Goal: Task Accomplishment & Management: Manage account settings

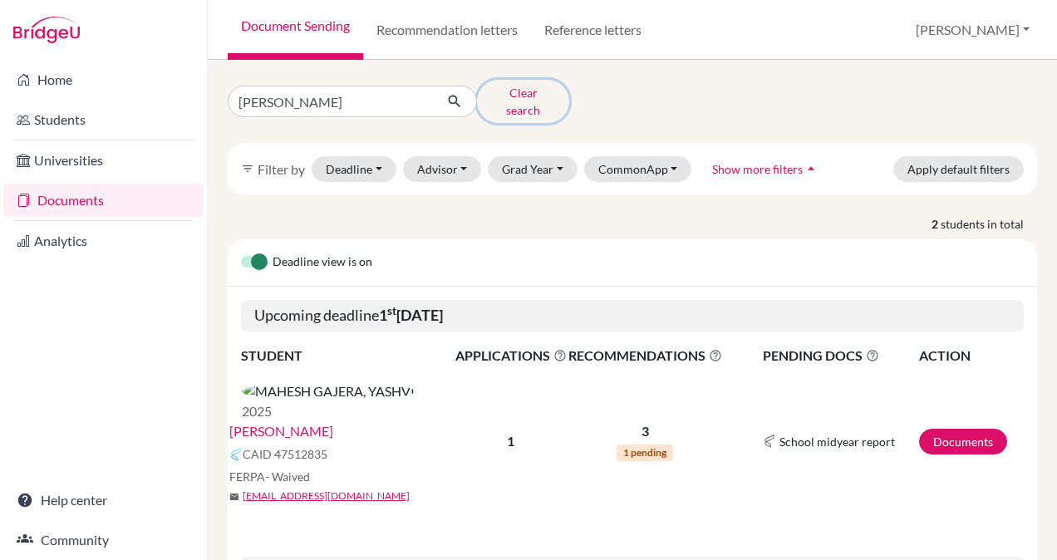
click at [523, 95] on button "Clear search" at bounding box center [523, 101] width 92 height 43
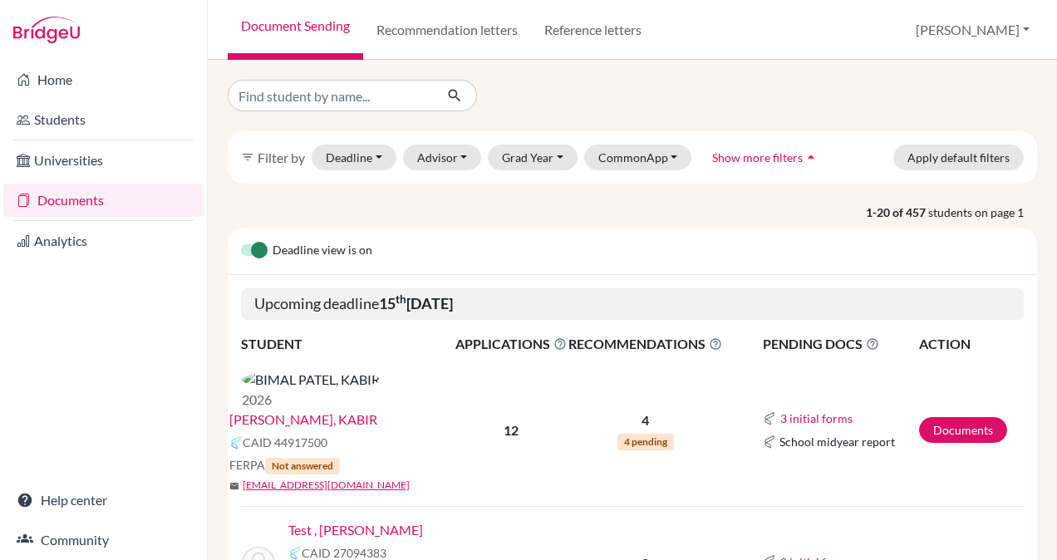
scroll to position [117, 0]
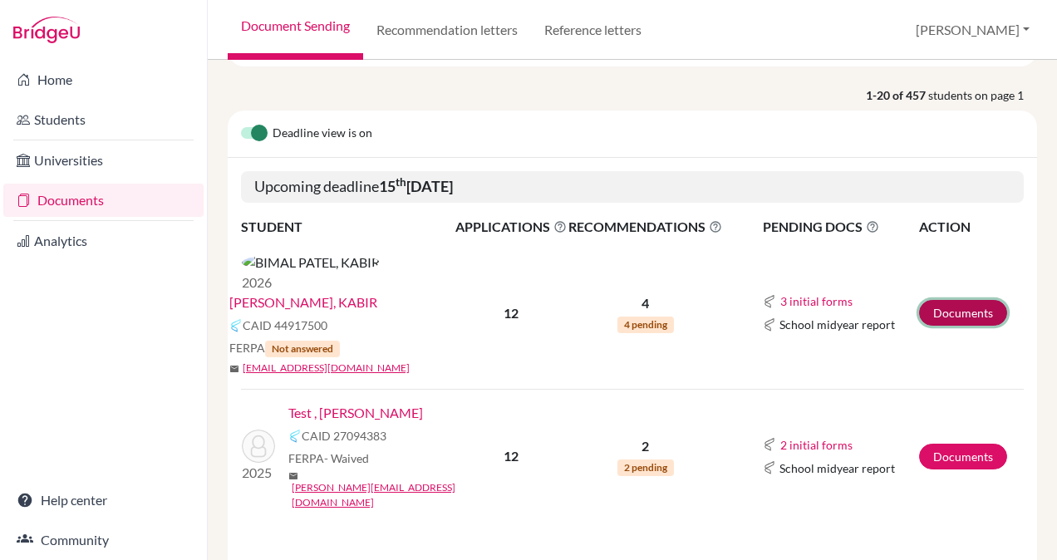
click at [945, 300] on link "Documents" at bounding box center [963, 313] width 88 height 26
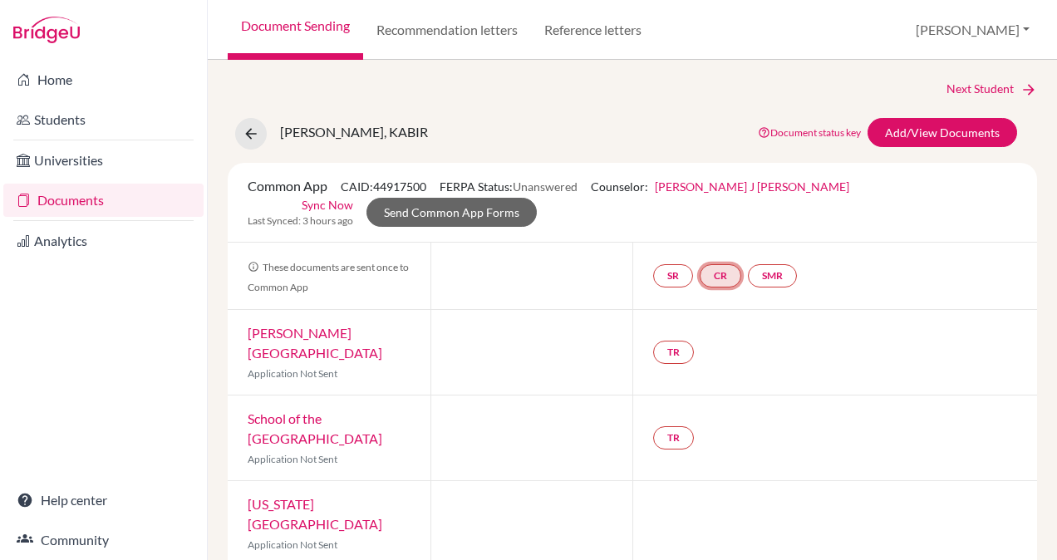
click at [718, 273] on link "CR" at bounding box center [721, 275] width 42 height 23
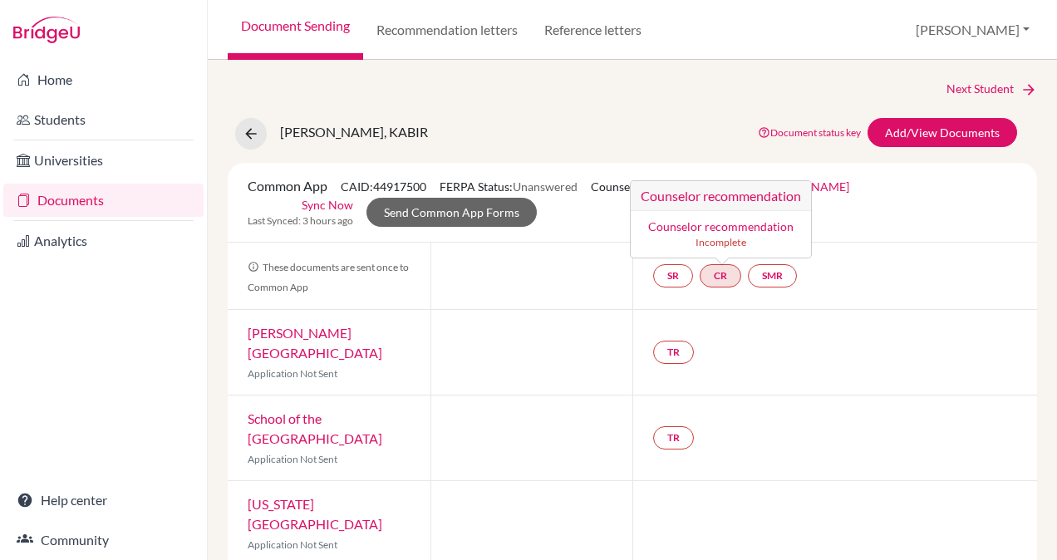
click at [720, 224] on link "Counselor recommendation" at bounding box center [720, 226] width 145 height 14
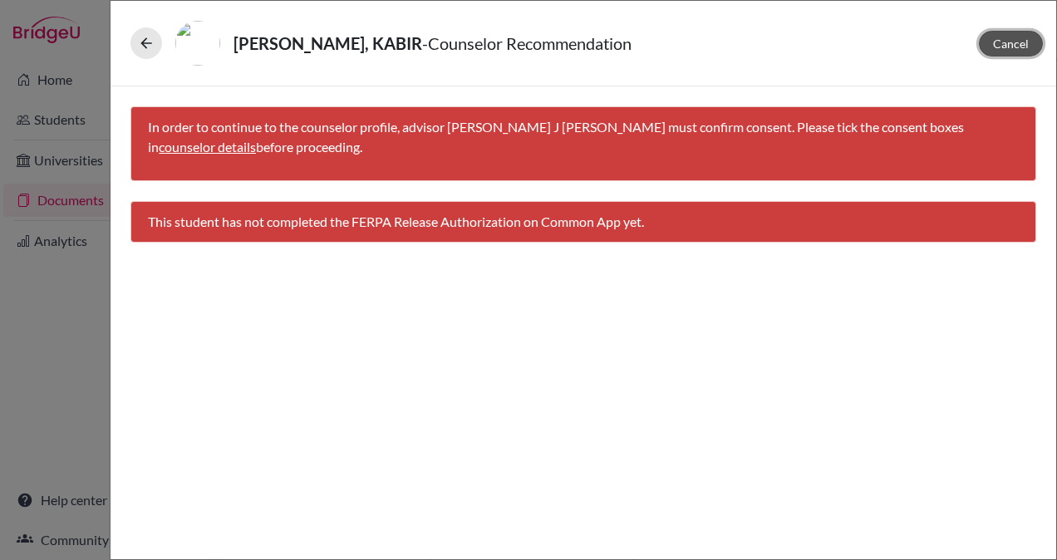
click at [987, 42] on button "Cancel" at bounding box center [1011, 44] width 64 height 26
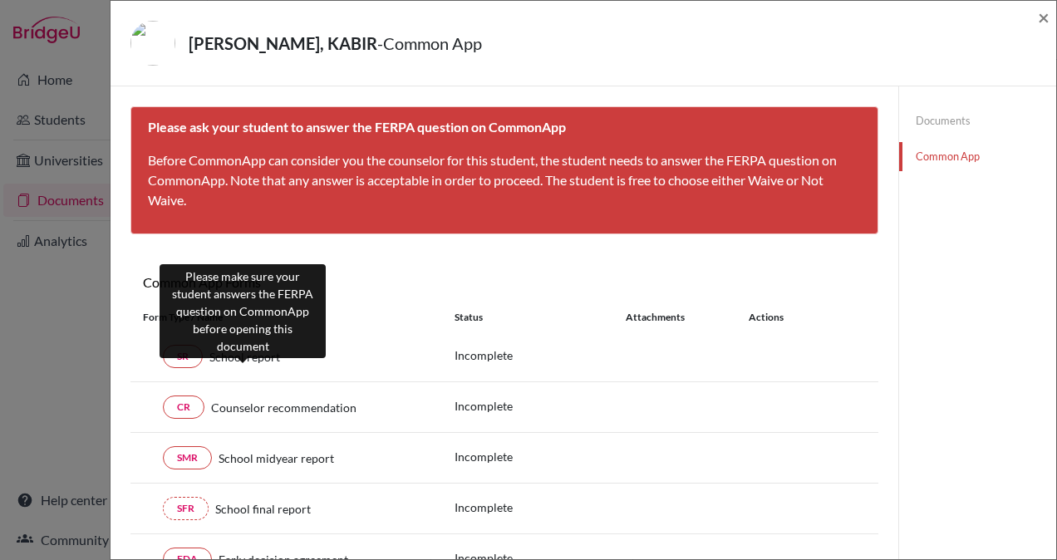
click at [263, 355] on span "School report" at bounding box center [244, 356] width 71 height 17
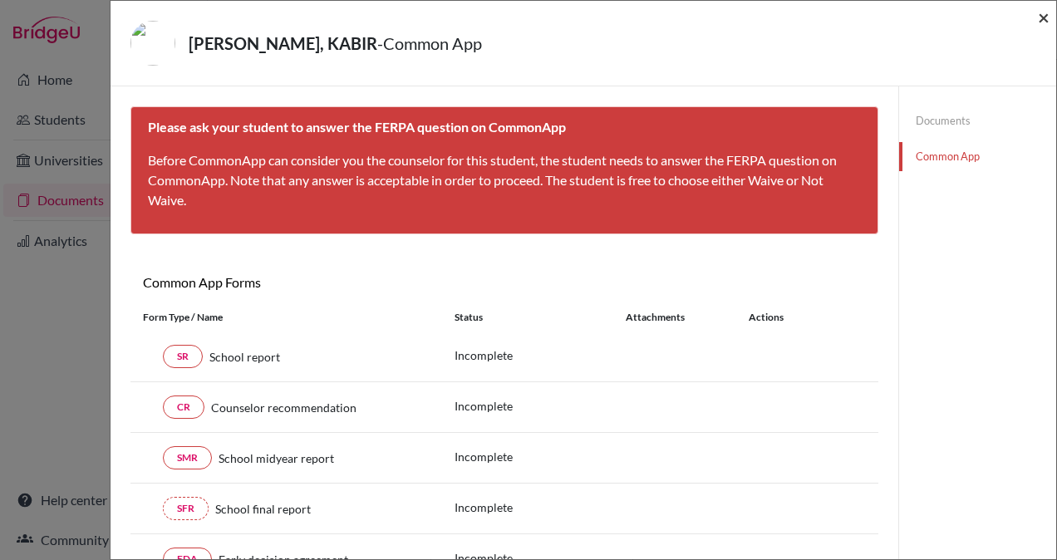
click at [1041, 14] on span "×" at bounding box center [1044, 17] width 12 height 24
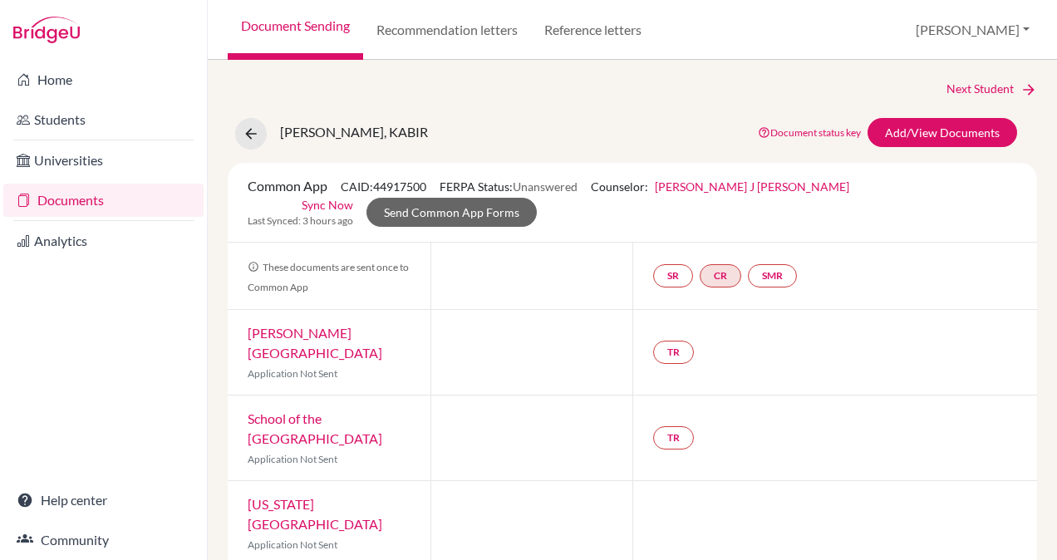
click at [87, 204] on link "Documents" at bounding box center [103, 200] width 200 height 33
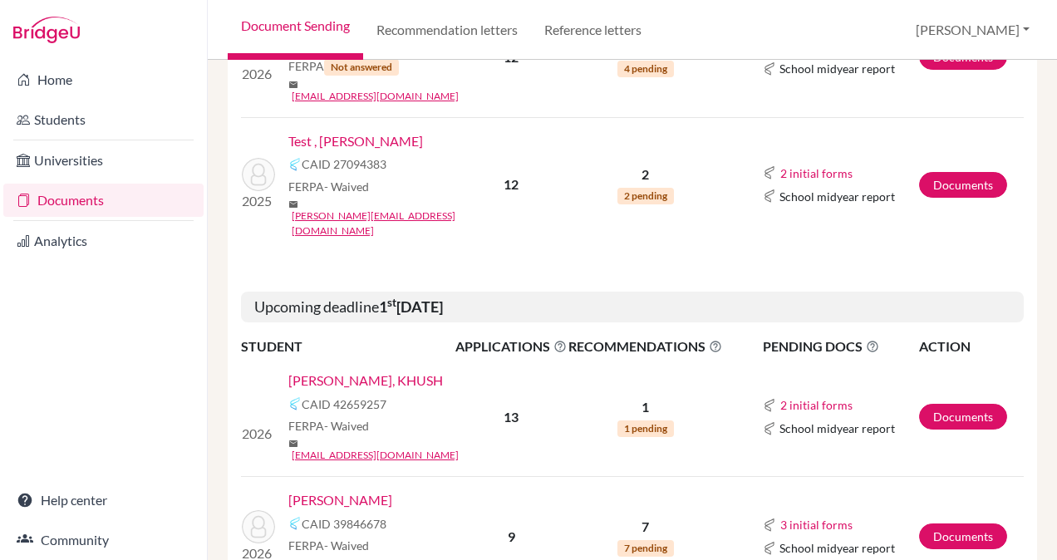
scroll to position [471, 0]
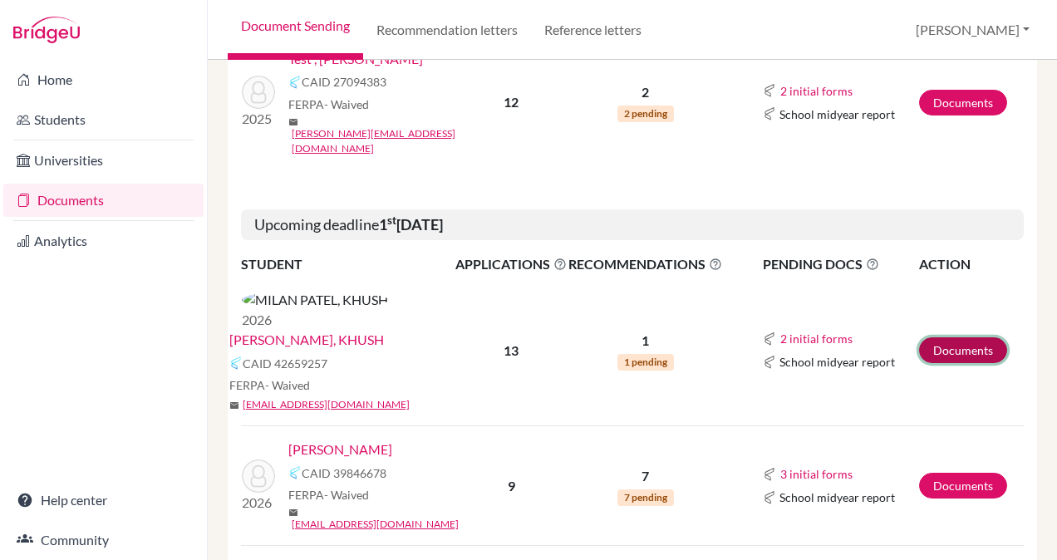
click at [943, 337] on link "Documents" at bounding box center [963, 350] width 88 height 26
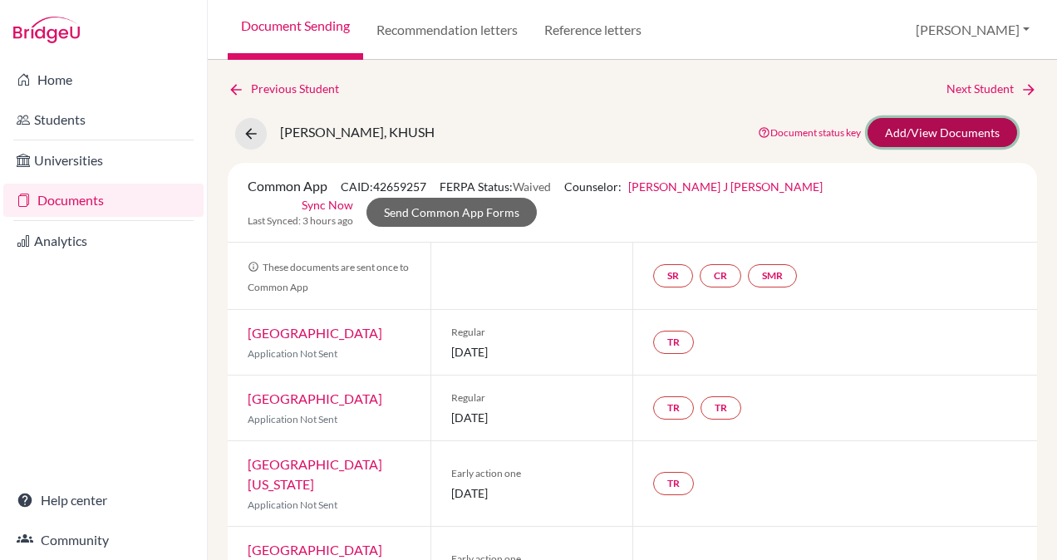
click at [941, 135] on link "Add/View Documents" at bounding box center [943, 132] width 150 height 29
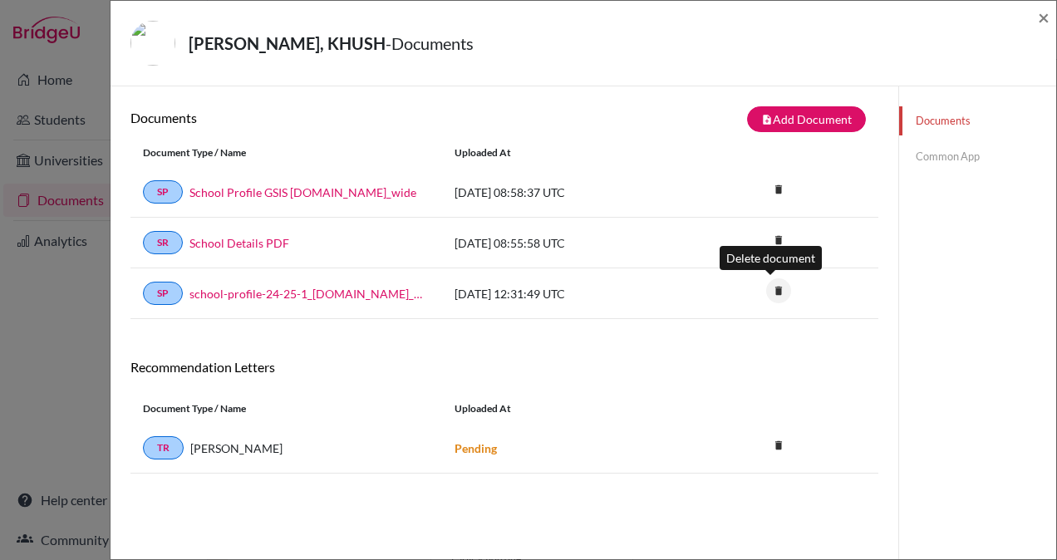
click at [775, 285] on icon "delete" at bounding box center [778, 290] width 25 height 25
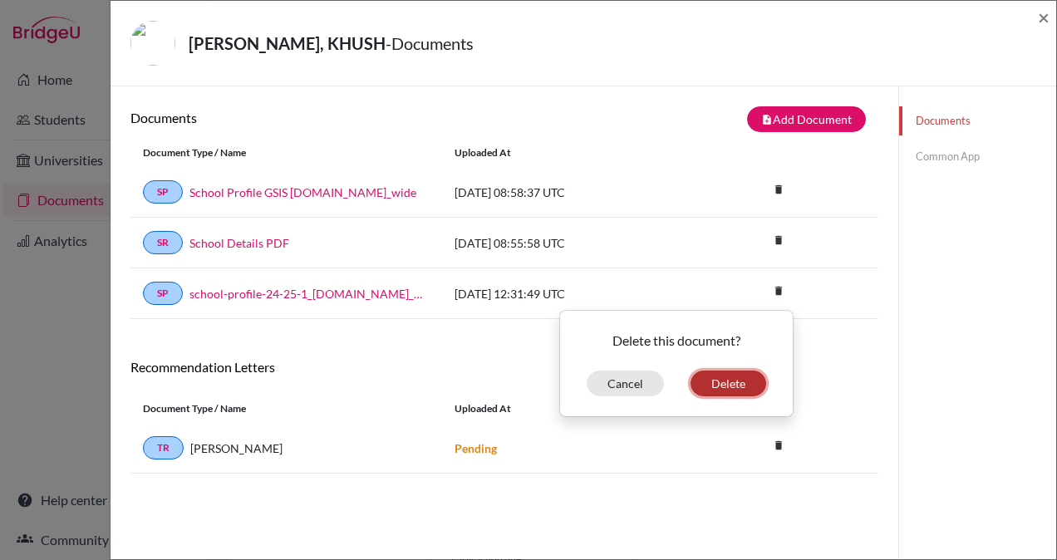
click at [717, 386] on button "Delete" at bounding box center [729, 384] width 76 height 26
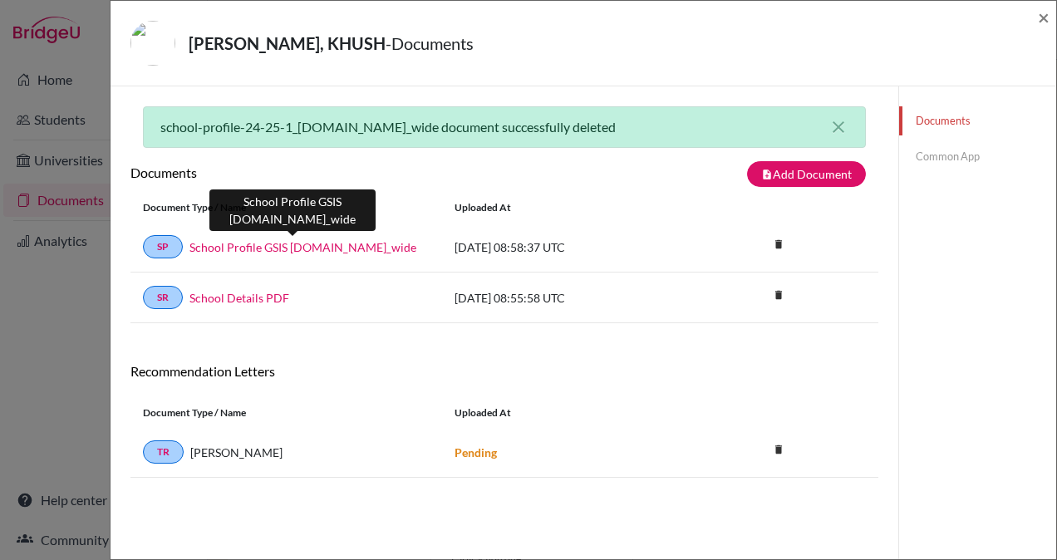
click at [308, 247] on link "School Profile GSIS 2025-26.school_wide" at bounding box center [302, 246] width 227 height 17
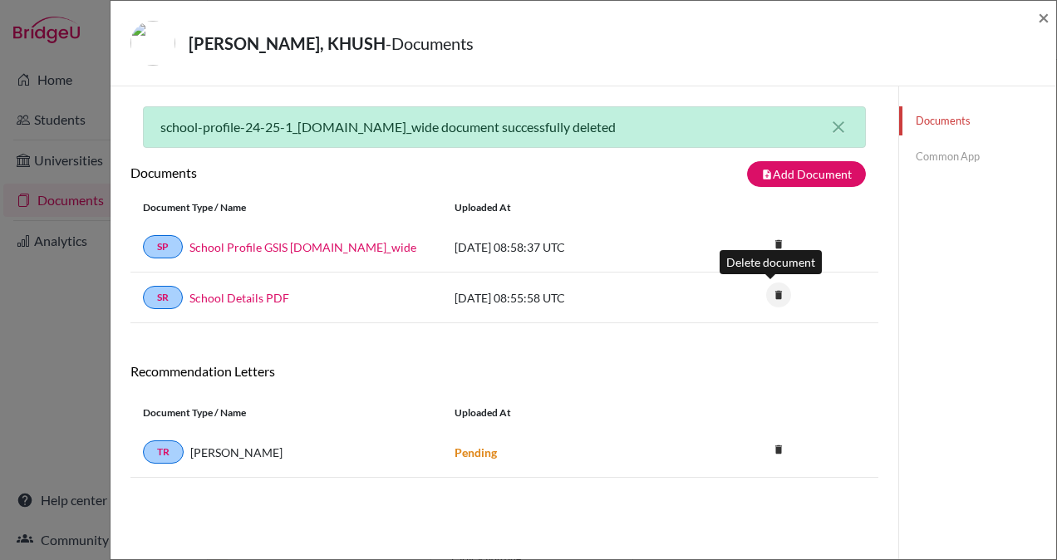
click at [772, 288] on icon "delete" at bounding box center [778, 295] width 25 height 25
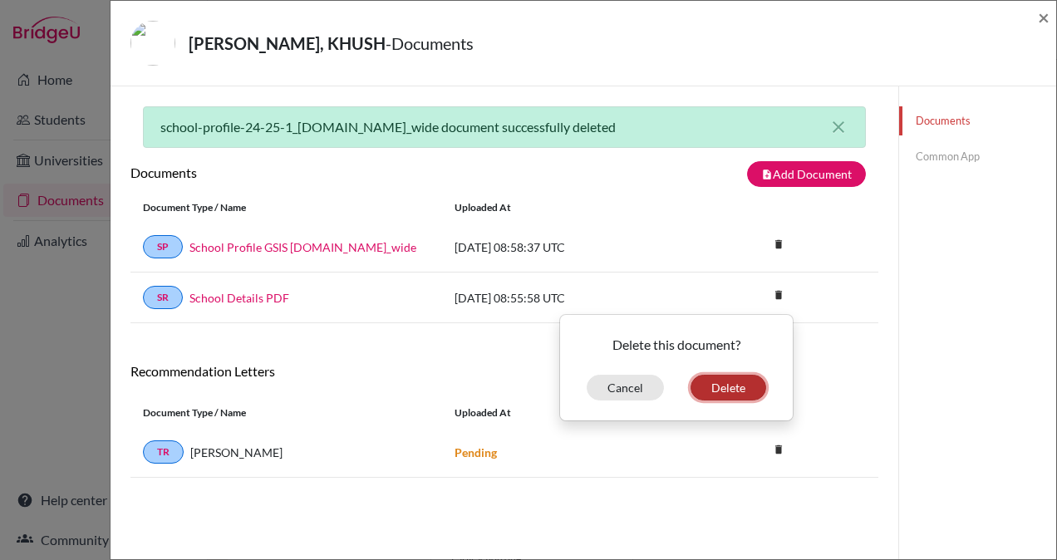
click at [728, 383] on button "Delete" at bounding box center [729, 388] width 76 height 26
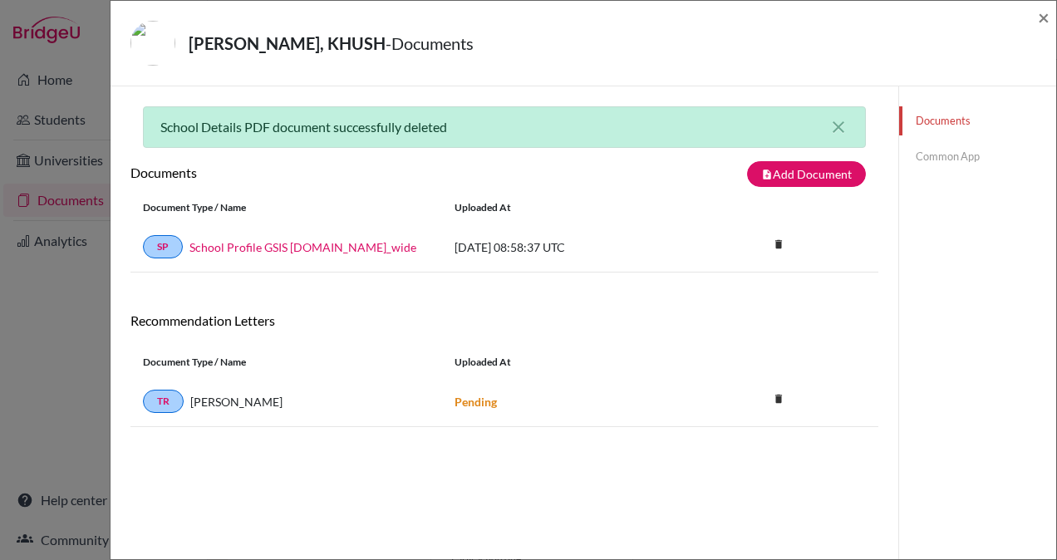
scroll to position [86, 0]
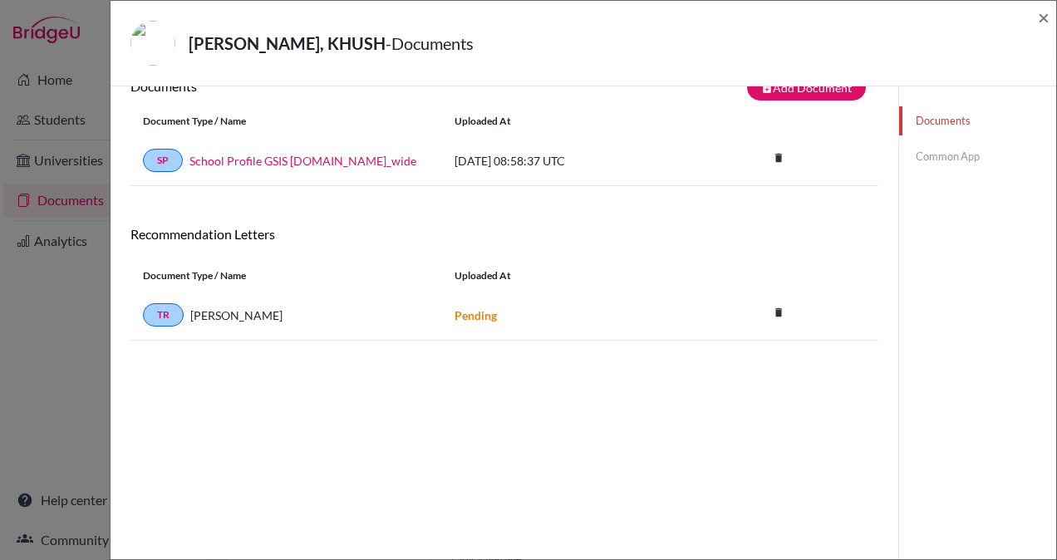
click at [955, 160] on link "Common App" at bounding box center [977, 156] width 157 height 29
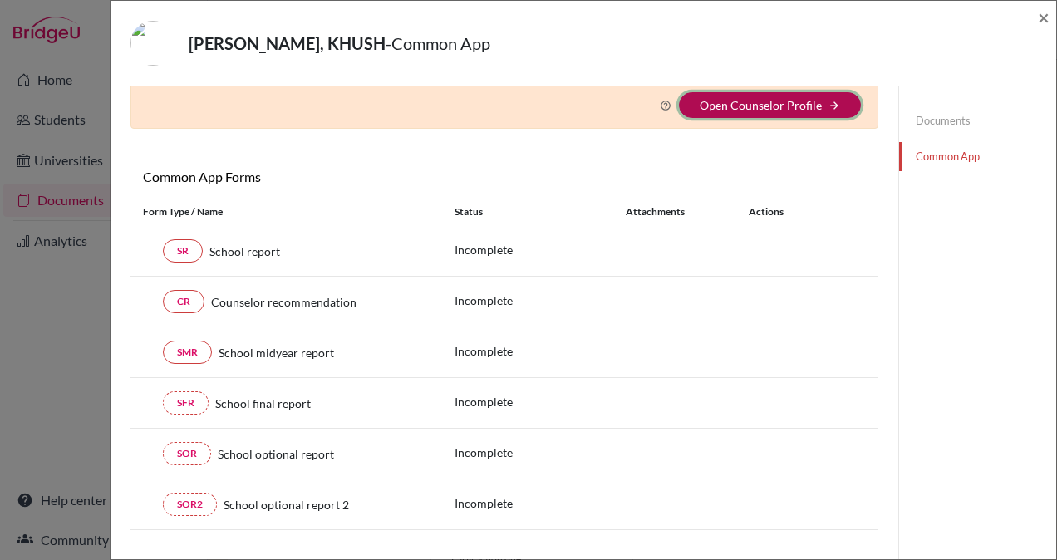
click at [816, 110] on button "Open Counselor Profile arrow_forward" at bounding box center [770, 105] width 182 height 26
click at [725, 106] on link "Open Counselor Profile" at bounding box center [761, 105] width 122 height 14
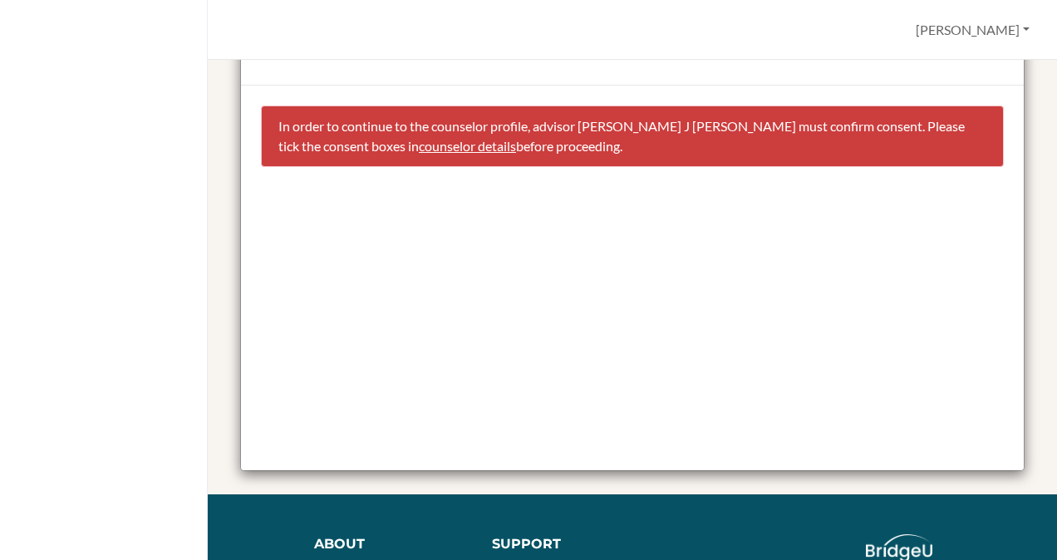
scroll to position [83, 0]
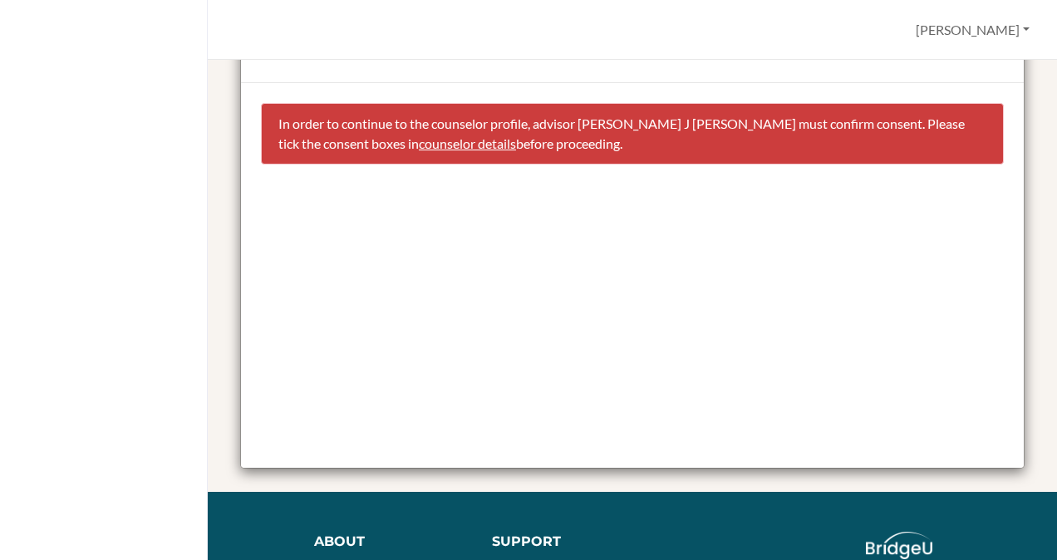
click at [351, 151] on p "In order to continue to the counselor profile, advisor [PERSON_NAME] J [PERSON_…" at bounding box center [632, 134] width 708 height 40
click at [419, 140] on link "counselor details" at bounding box center [467, 143] width 97 height 16
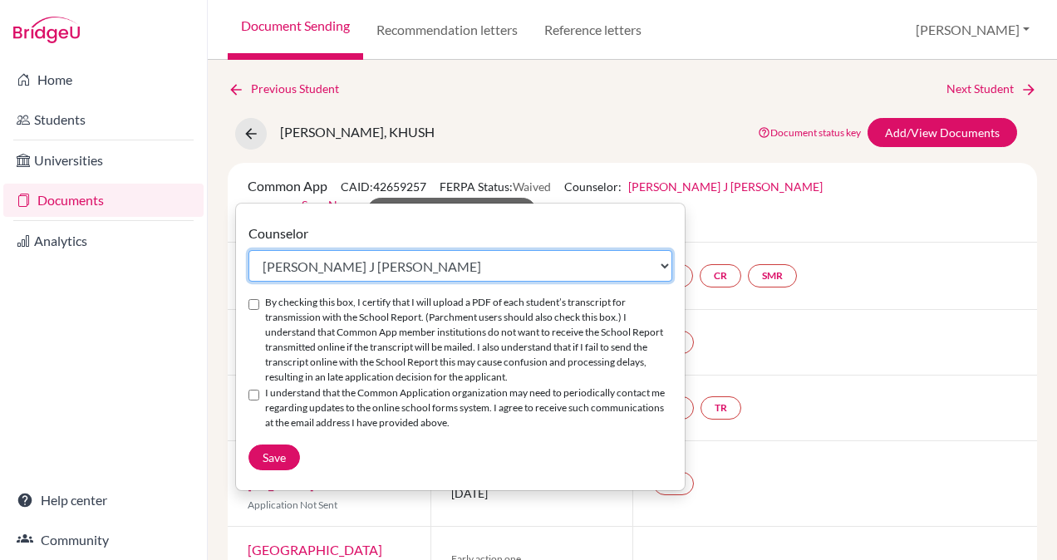
click at [510, 264] on select "Select counselor Anand Jeyasingh Hazel J Karen Ms. Mary Shiju Joseph T. Suresh …" at bounding box center [460, 266] width 424 height 32
select select "367582"
click at [248, 250] on select "Select counselor Anand Jeyasingh Hazel J Karen Ms. Mary Shiju Joseph T. Suresh …" at bounding box center [460, 266] width 424 height 32
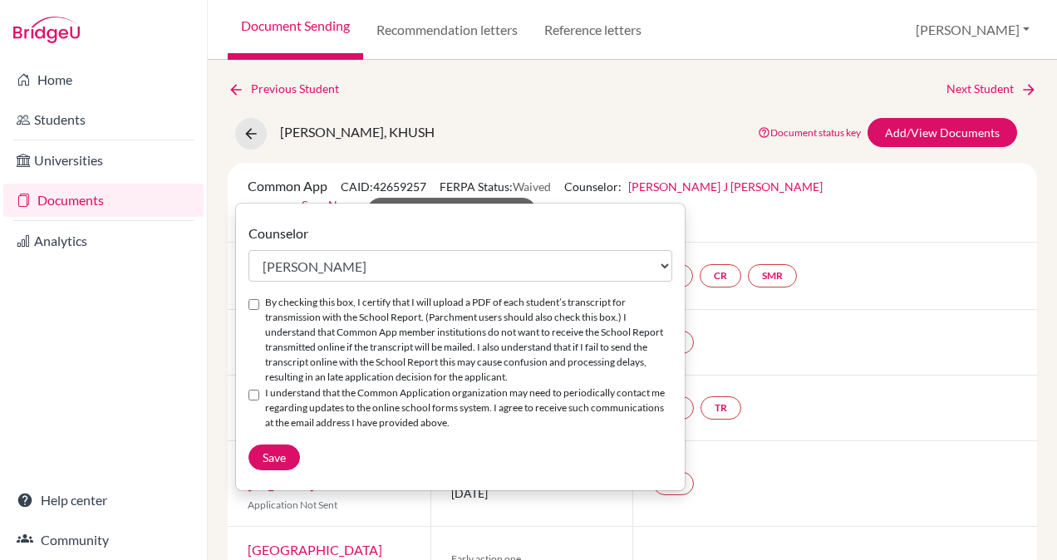
click at [253, 306] on input "By checking this box, I certify that I will upload a PDF of each student’s tran…" at bounding box center [253, 304] width 11 height 11
checkbox input "true"
click at [254, 418] on div "I understand that the Common Application organization may need to periodically …" at bounding box center [460, 409] width 424 height 46
click at [256, 401] on input "I understand that the Common Application organization may need to periodically …" at bounding box center [253, 395] width 11 height 11
checkbox input "true"
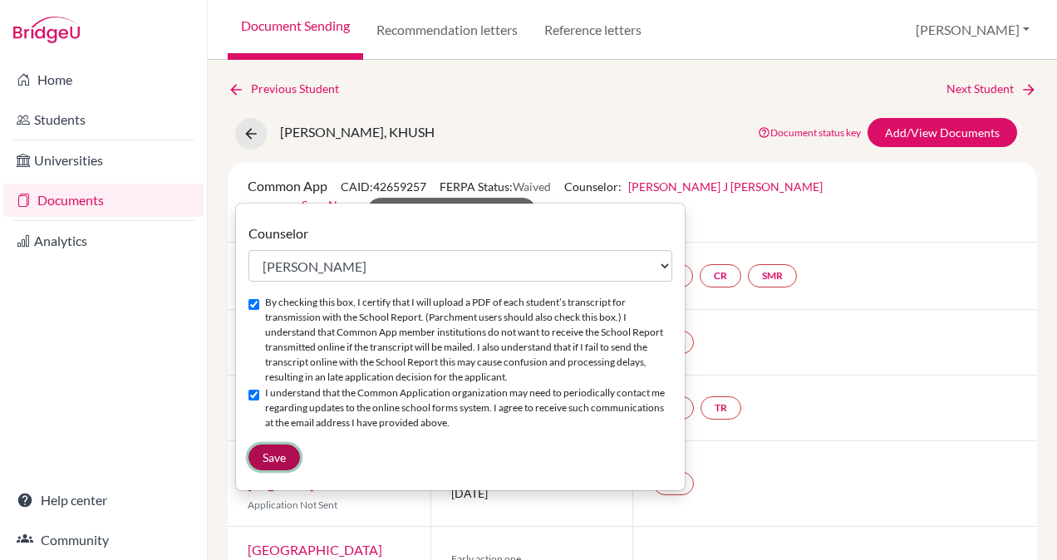
drag, startPoint x: 282, startPoint y: 514, endPoint x: 282, endPoint y: 504, distance: 10.0
click at [282, 470] on button "Save" at bounding box center [274, 458] width 52 height 26
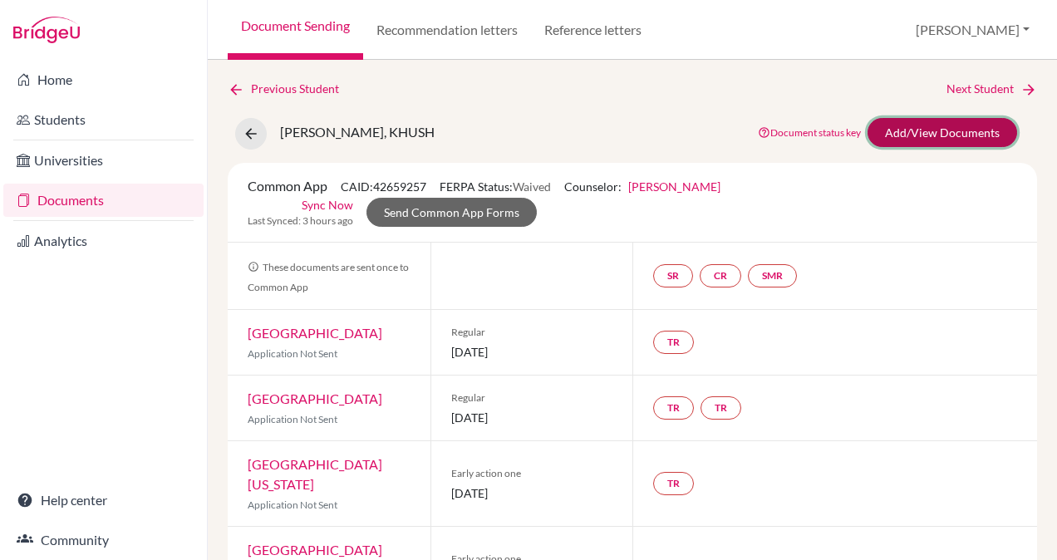
click at [942, 135] on link "Add/View Documents" at bounding box center [943, 132] width 150 height 29
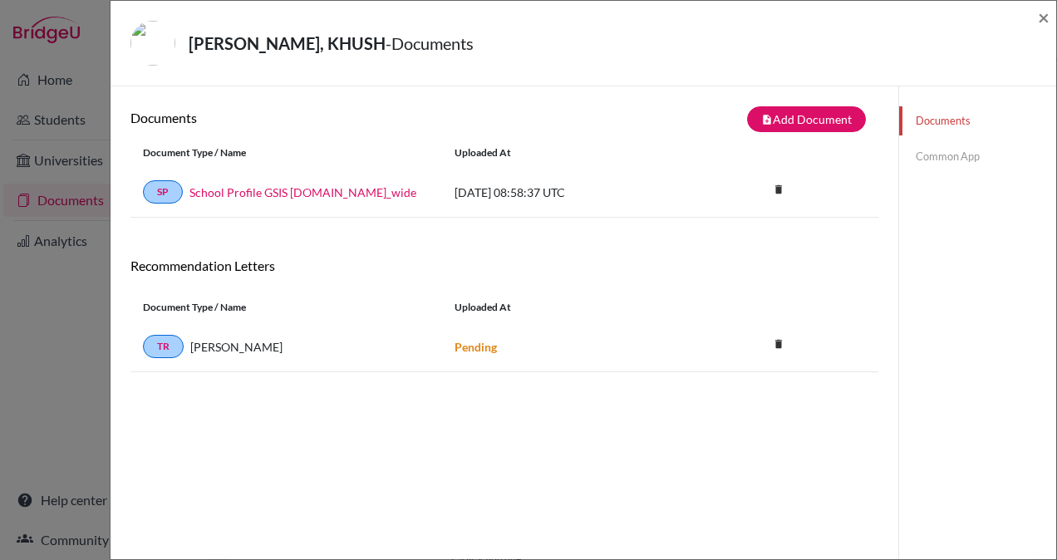
click at [931, 156] on link "Common App" at bounding box center [977, 156] width 157 height 29
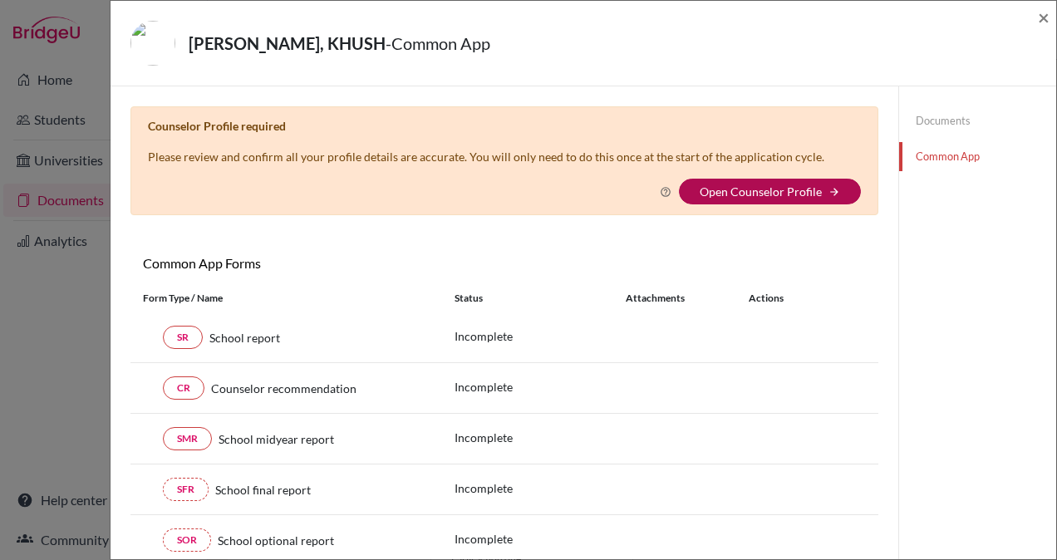
click at [811, 184] on link "Open Counselor Profile" at bounding box center [761, 191] width 122 height 14
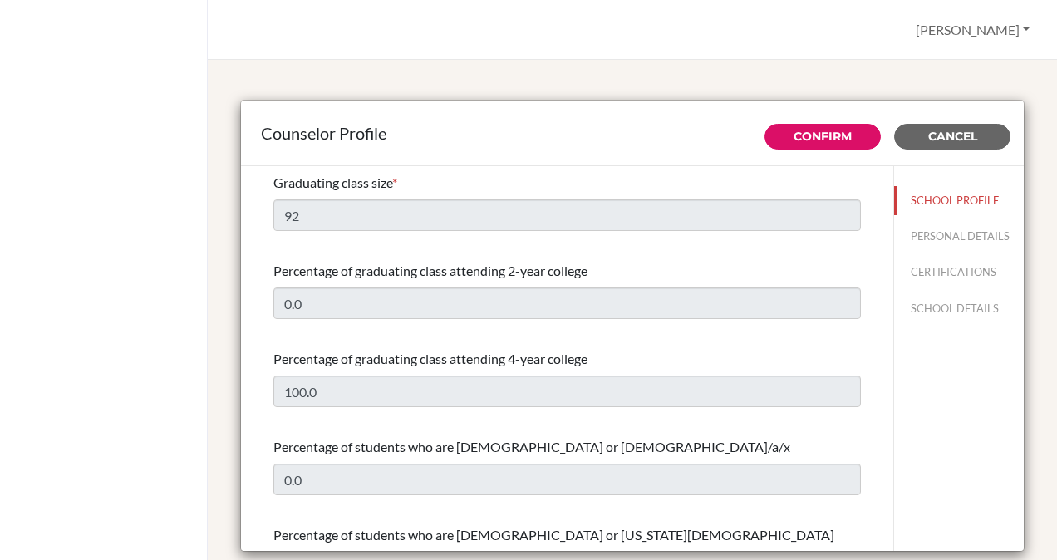
select select "0"
select select "349823"
click at [915, 243] on button "PERSONAL DETAILS" at bounding box center [959, 236] width 130 height 29
type input "[PERSON_NAME]"
type input "Tripathi"
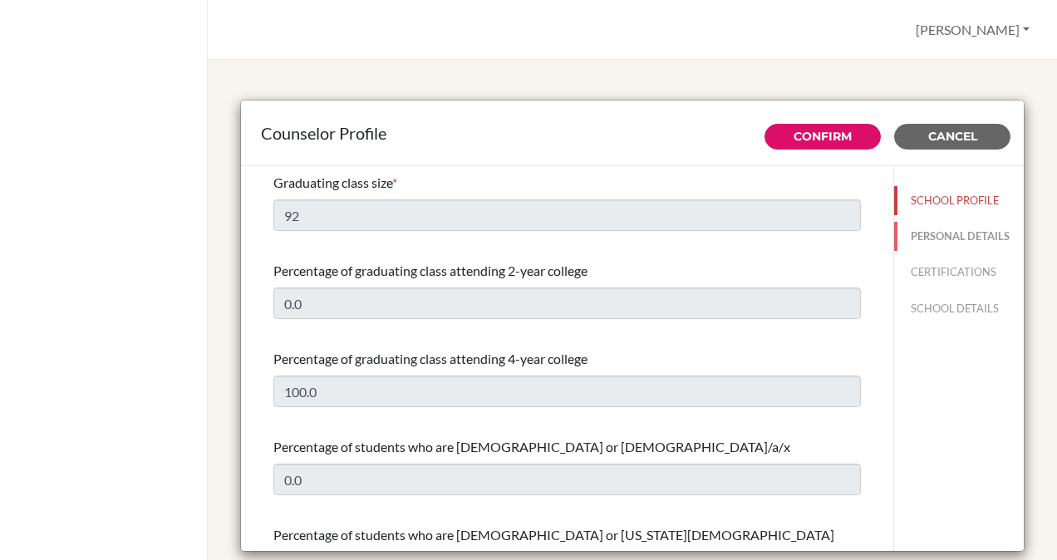
type input "Advisor"
type input "91.8795982777"
type input "[EMAIL_ADDRESS][DOMAIN_NAME]"
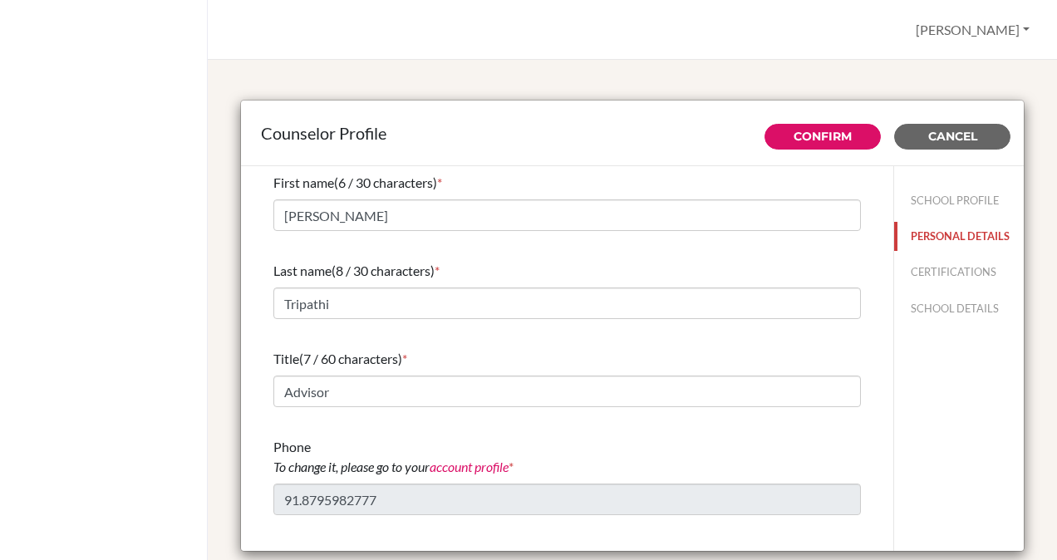
scroll to position [78, 0]
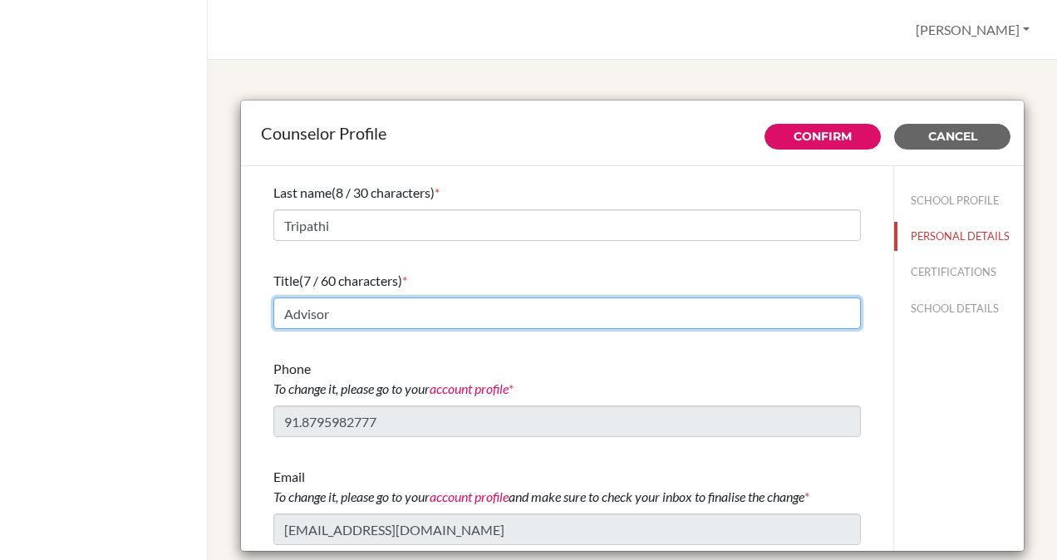
drag, startPoint x: 351, startPoint y: 312, endPoint x: 268, endPoint y: 307, distance: 83.3
click at [268, 307] on div "First name (6 / 30 characters) * Saumya Last name (8 / 30 characters) * Tripath…" at bounding box center [566, 320] width 627 height 464
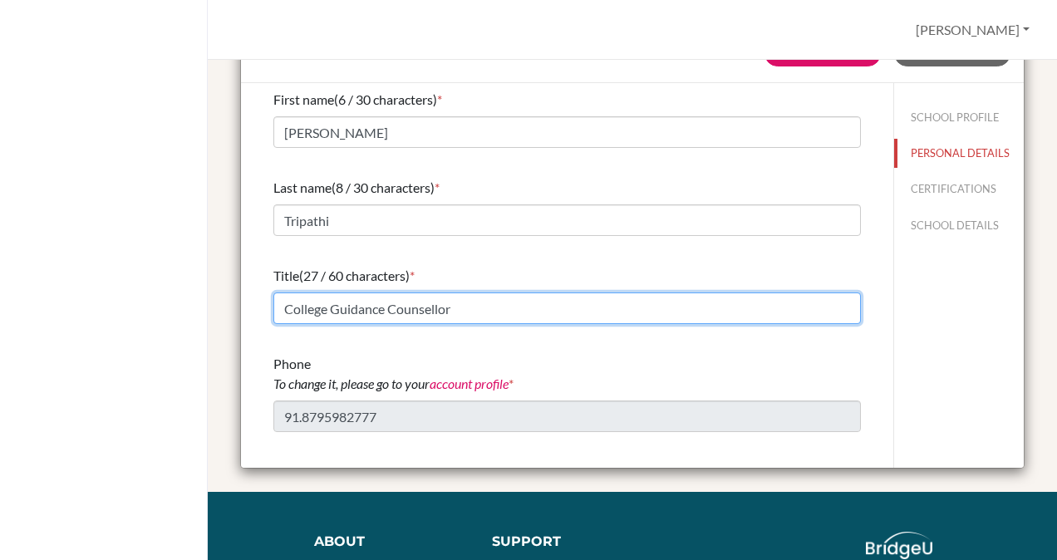
scroll to position [0, 0]
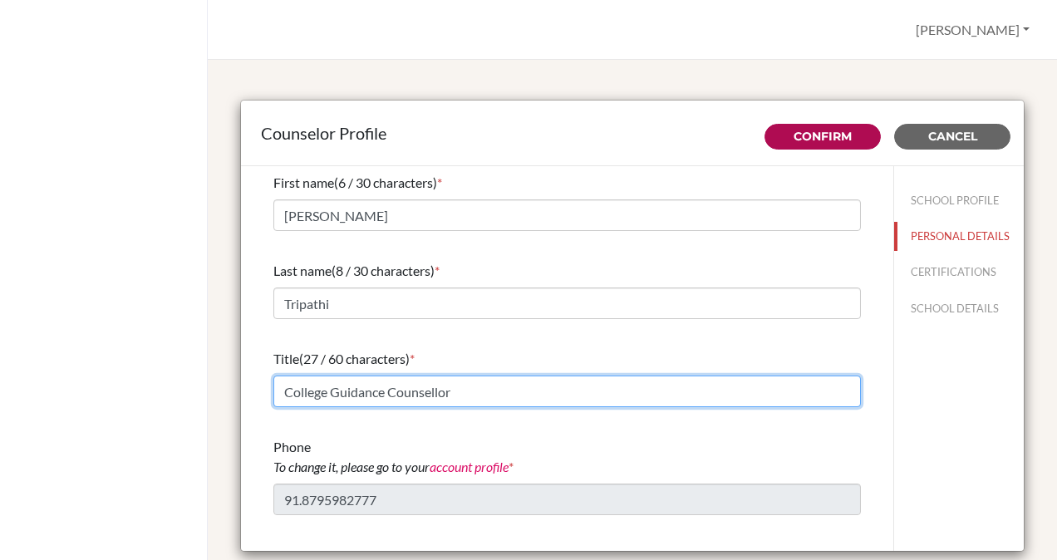
type input "College Guidance Counsellor"
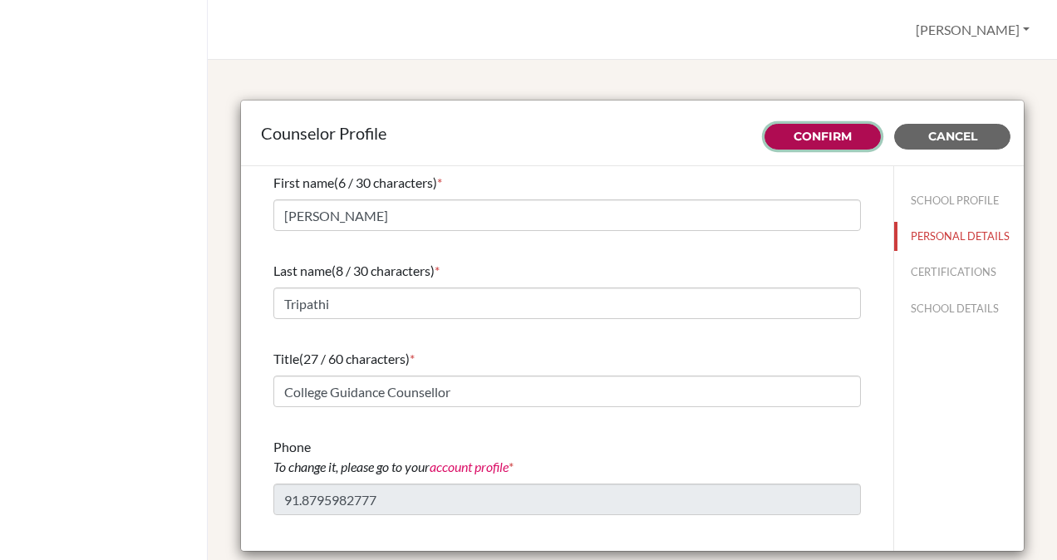
click at [843, 135] on button "Confirm" at bounding box center [822, 137] width 116 height 26
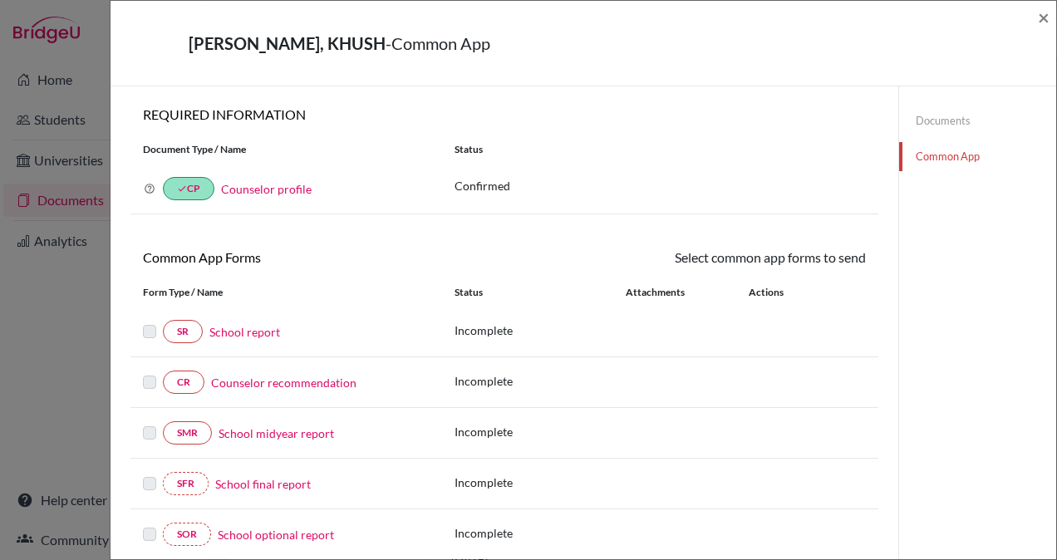
select select "367582"
checkbox input "true"
click at [933, 160] on link "Common App" at bounding box center [977, 156] width 157 height 29
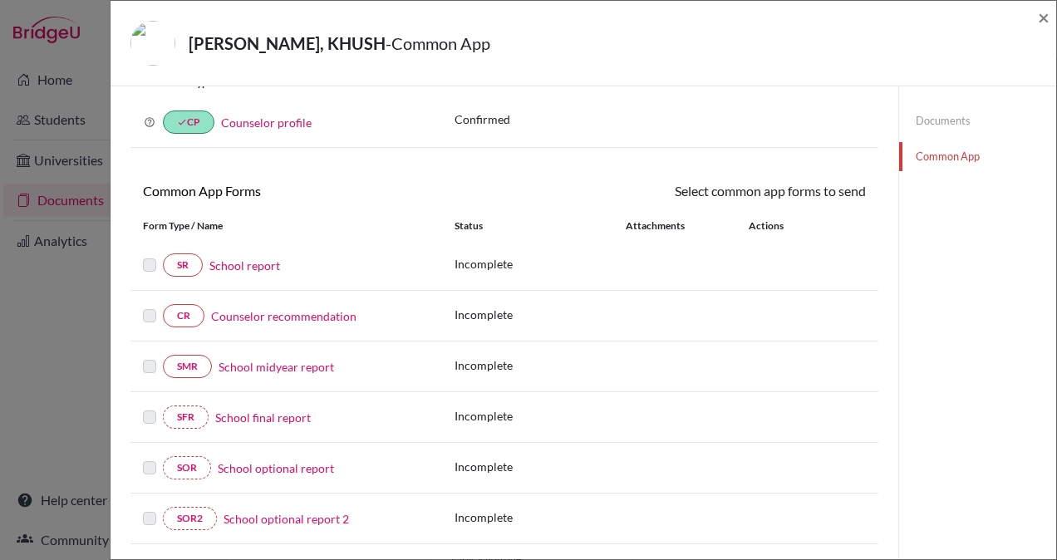
scroll to position [67, 0]
click at [276, 124] on link "Counselor profile" at bounding box center [266, 122] width 91 height 14
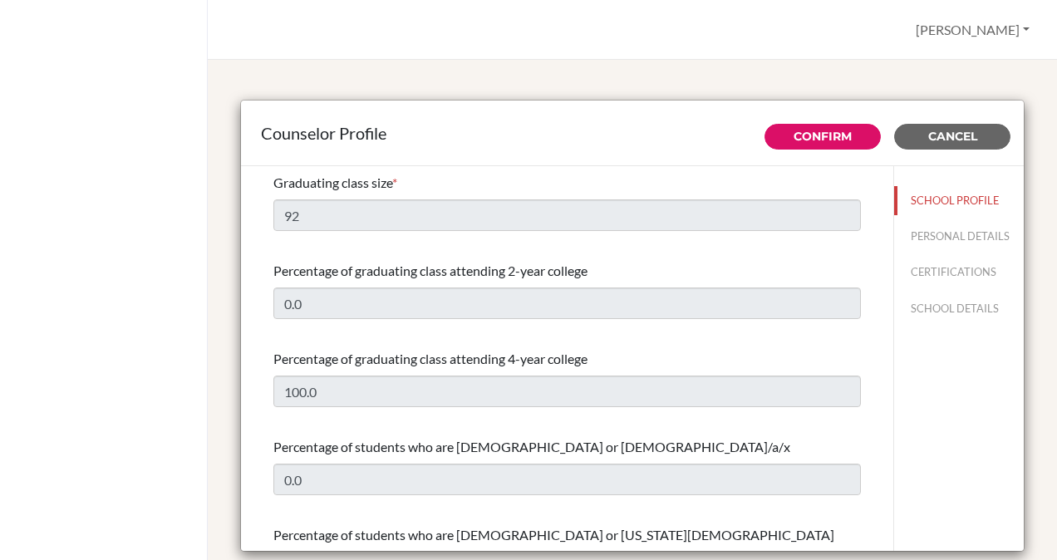
select select "0"
select select "349823"
click at [937, 285] on button "CERTIFICATIONS" at bounding box center [959, 272] width 130 height 29
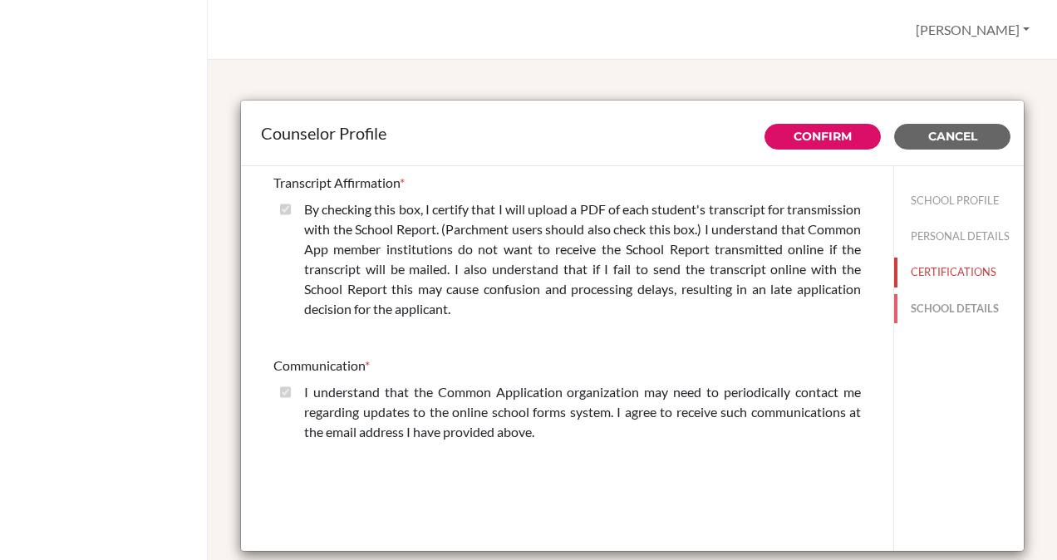
click at [976, 307] on button "SCHOOL DETAILS" at bounding box center [959, 308] width 130 height 29
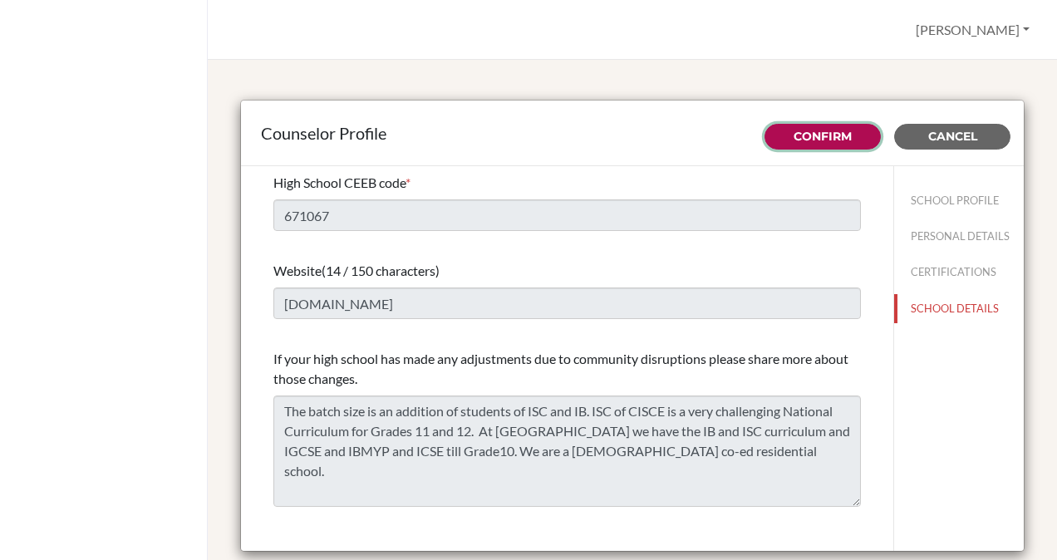
click at [794, 133] on link "Confirm" at bounding box center [823, 136] width 58 height 15
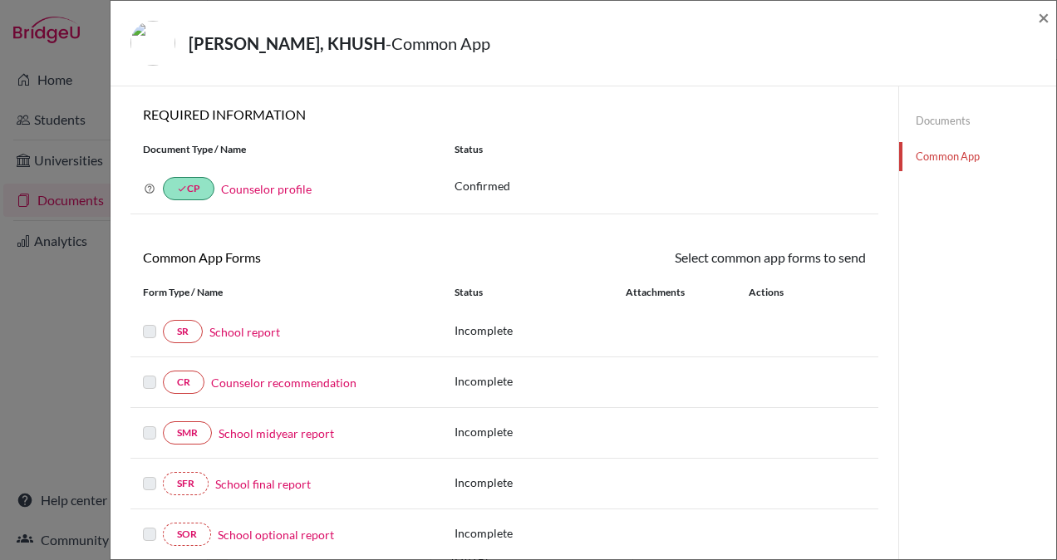
select select "367582"
checkbox input "true"
click at [1049, 18] on span "×" at bounding box center [1044, 17] width 12 height 24
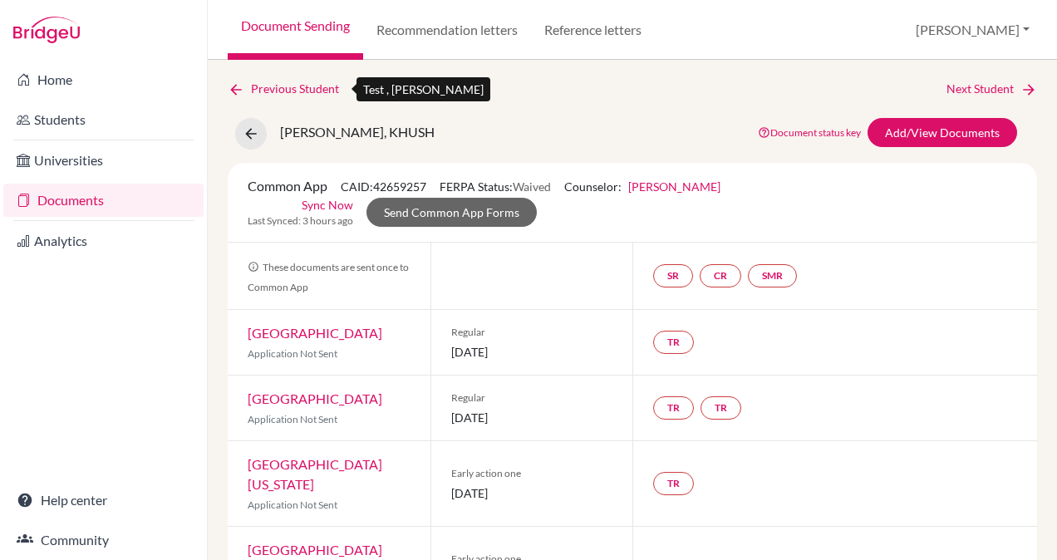
click at [233, 86] on icon at bounding box center [236, 89] width 17 height 17
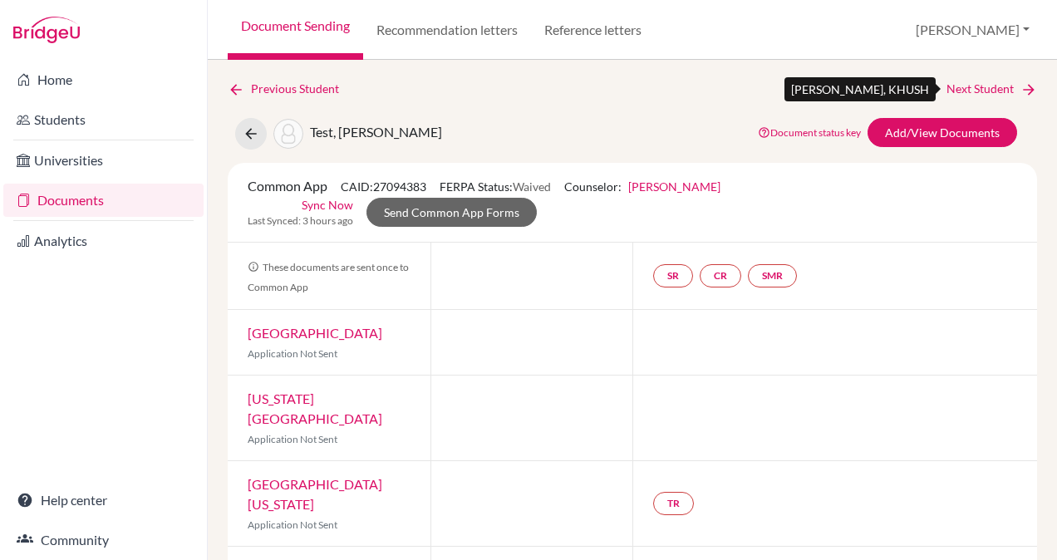
click at [1020, 83] on icon at bounding box center [1028, 89] width 17 height 17
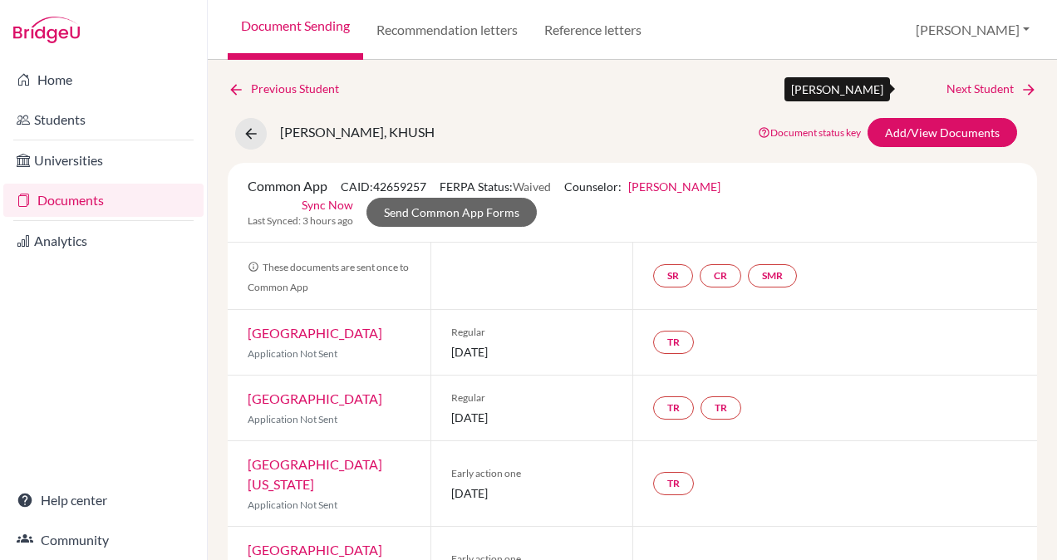
click at [1020, 83] on icon at bounding box center [1028, 89] width 17 height 17
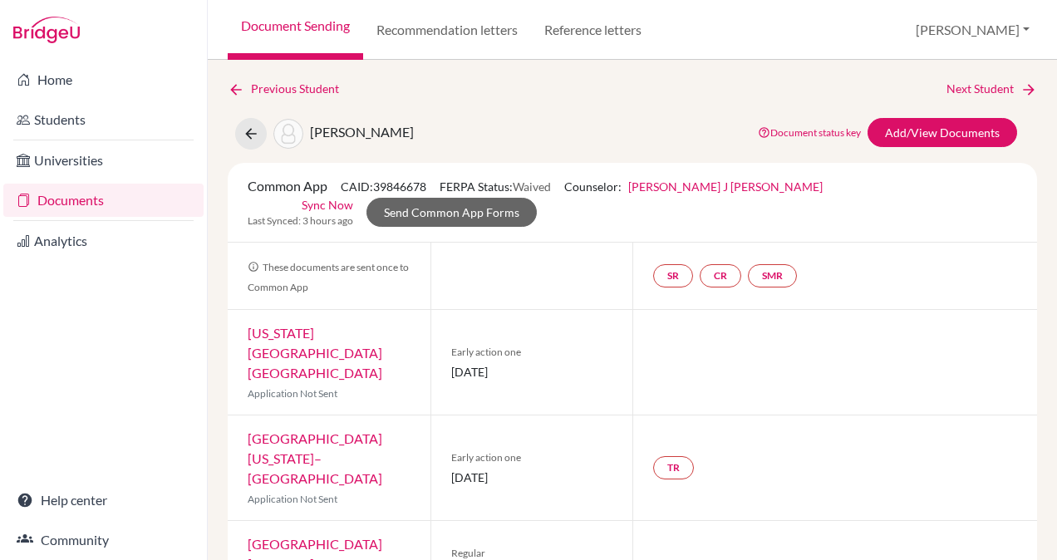
click at [666, 184] on link "Hazel J Karen" at bounding box center [725, 186] width 194 height 14
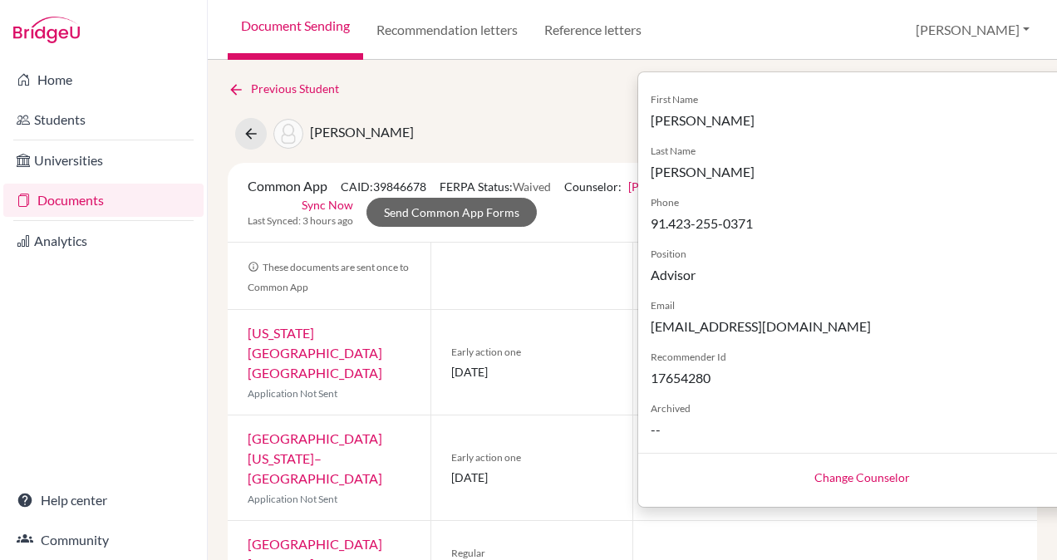
click at [814, 480] on link "Change Counselor" at bounding box center [862, 477] width 96 height 14
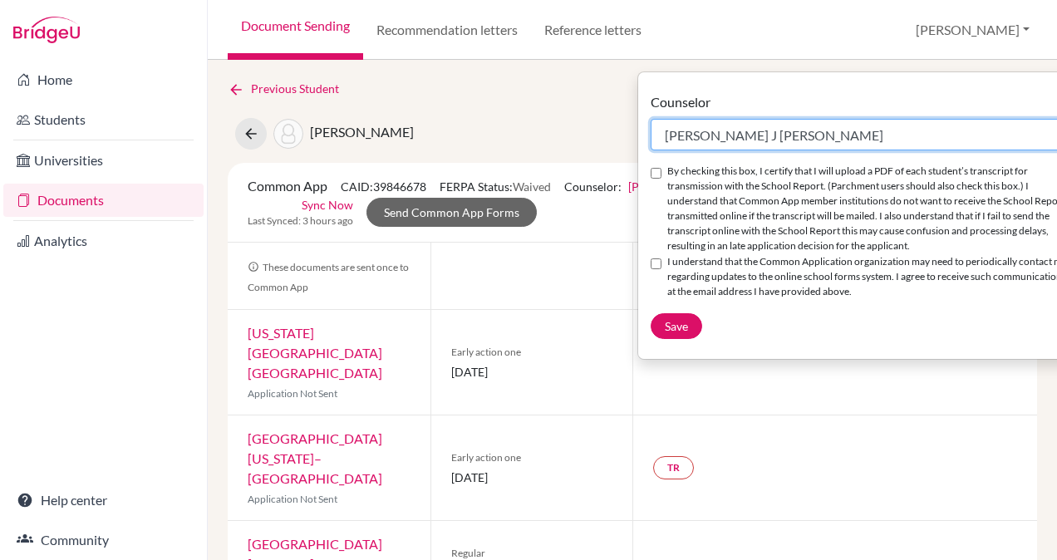
click at [806, 137] on select "Select counselor Anand Jeyasingh Hazel J Karen Ms. Mary Shiju Joseph T. Suresh …" at bounding box center [863, 135] width 424 height 32
select select "367582"
click at [651, 119] on select "Select counselor Anand Jeyasingh Hazel J Karen Ms. Mary Shiju Joseph T. Suresh …" at bounding box center [863, 135] width 424 height 32
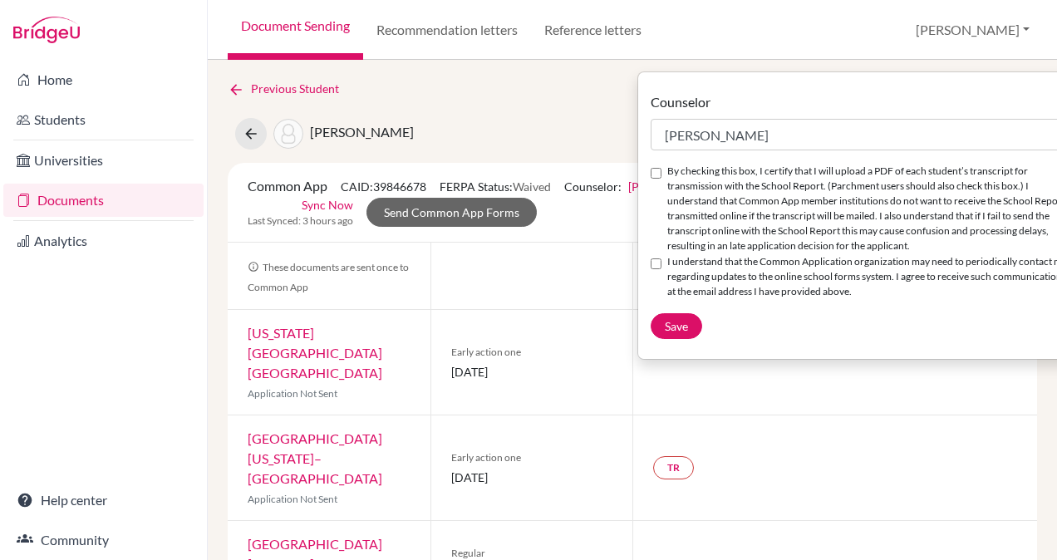
click at [653, 173] on input "By checking this box, I certify that I will upload a PDF of each student’s tran…" at bounding box center [656, 173] width 11 height 11
checkbox input "true"
click at [656, 269] on input "I understand that the Common Application organization may need to periodically …" at bounding box center [656, 263] width 11 height 11
checkbox input "true"
click at [673, 333] on span "Save" at bounding box center [676, 326] width 23 height 14
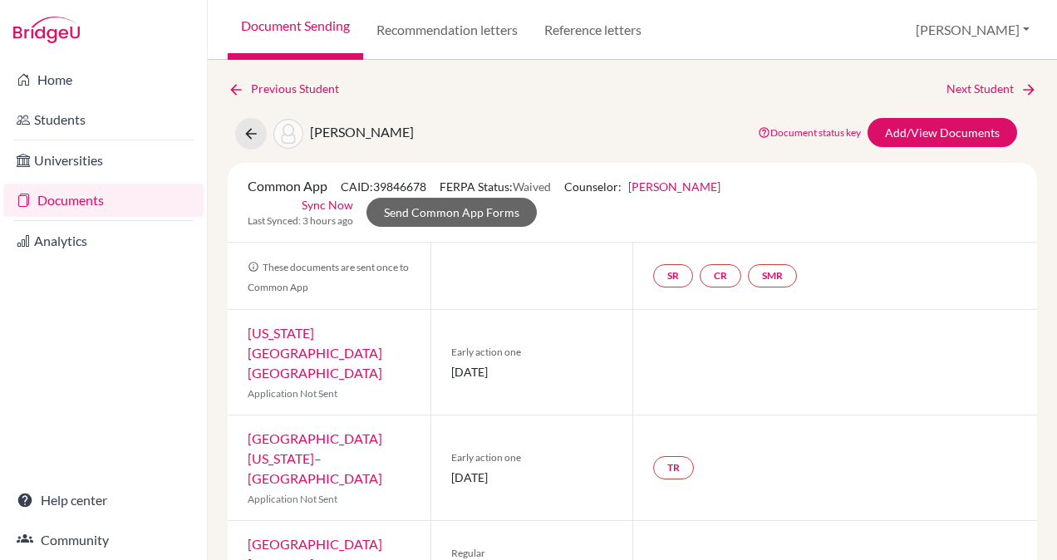
click at [322, 205] on link "Sync Now" at bounding box center [328, 204] width 52 height 17
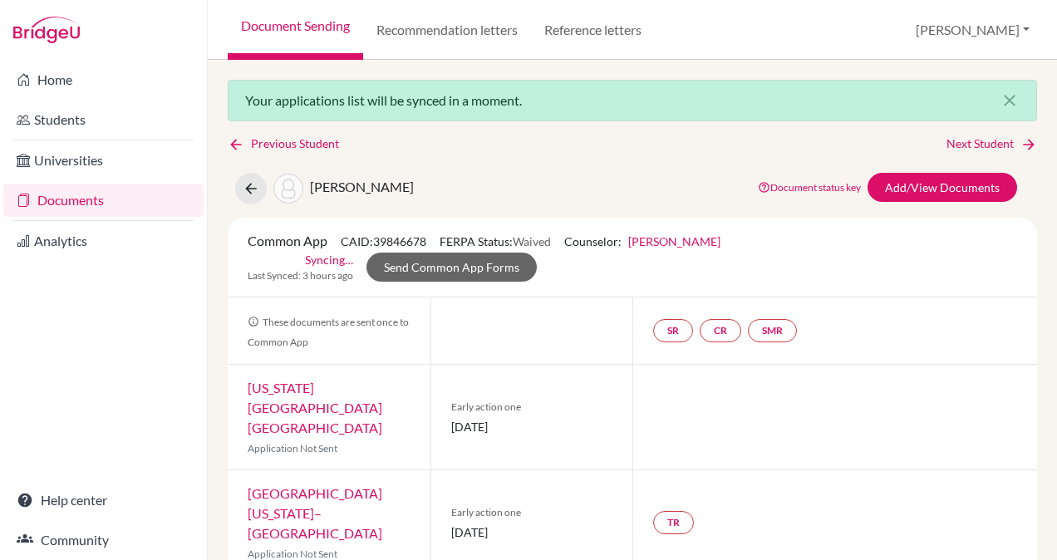
scroll to position [12, 0]
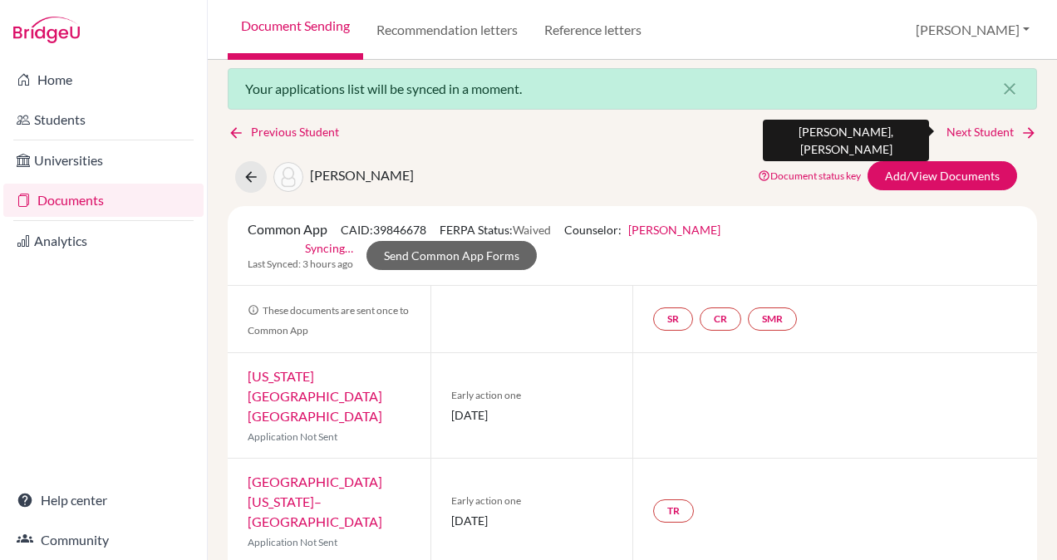
click at [984, 133] on link "Next Student" at bounding box center [991, 132] width 91 height 18
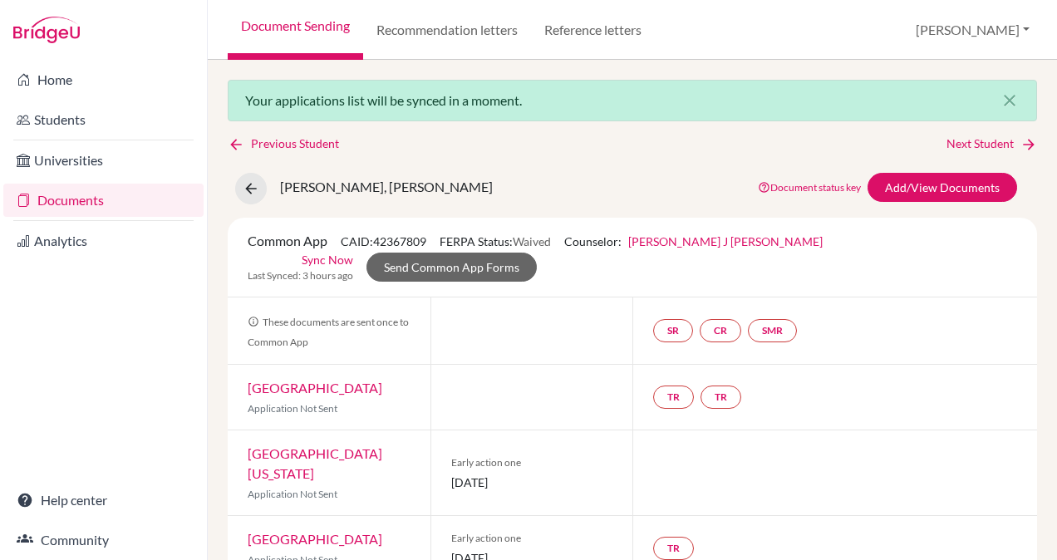
click at [676, 243] on link "[PERSON_NAME] J [PERSON_NAME]" at bounding box center [725, 241] width 194 height 14
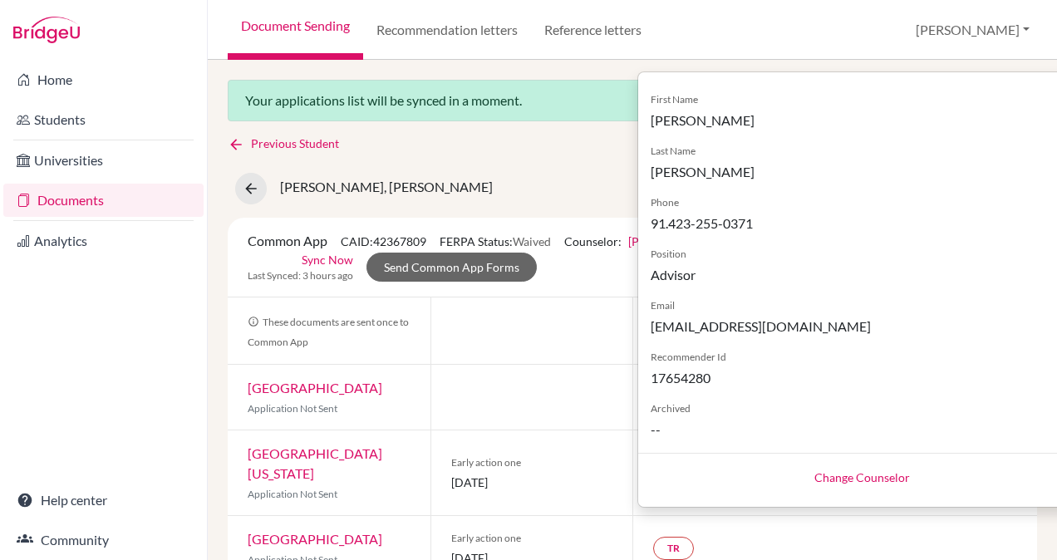
click at [829, 477] on link "Change Counselor" at bounding box center [862, 477] width 96 height 14
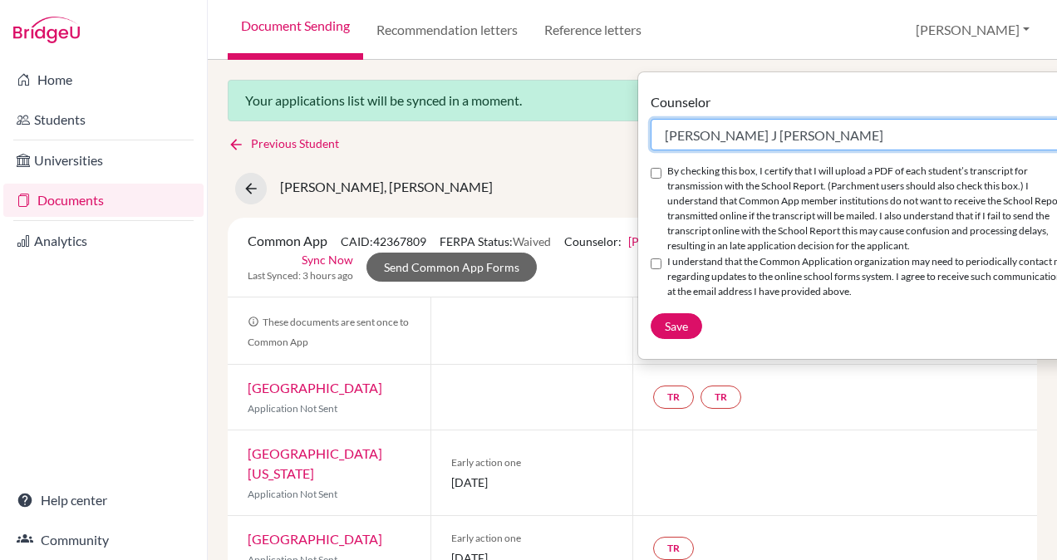
click at [809, 122] on select "Select counselor Anand Jeyasingh Hazel J Karen Ms. Mary Shiju Joseph T. Suresh …" at bounding box center [863, 135] width 424 height 32
select select "367582"
click at [651, 119] on select "Select counselor Anand Jeyasingh Hazel J Karen Ms. Mary Shiju Joseph T. Suresh …" at bounding box center [863, 135] width 424 height 32
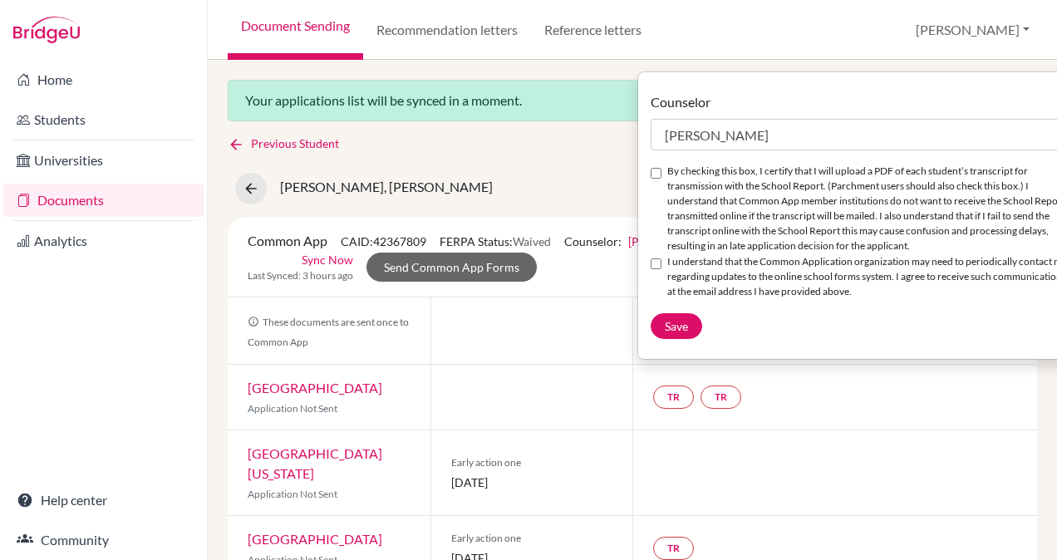
click at [656, 170] on input "By checking this box, I certify that I will upload a PDF of each student’s tran…" at bounding box center [656, 173] width 11 height 11
checkbox input "true"
click at [655, 298] on div "I understand that the Common Application organization may need to periodically …" at bounding box center [863, 277] width 424 height 46
drag, startPoint x: 656, startPoint y: 300, endPoint x: 654, endPoint y: 291, distance: 9.3
click at [654, 291] on div "I understand that the Common Application organization may need to periodically …" at bounding box center [863, 277] width 424 height 46
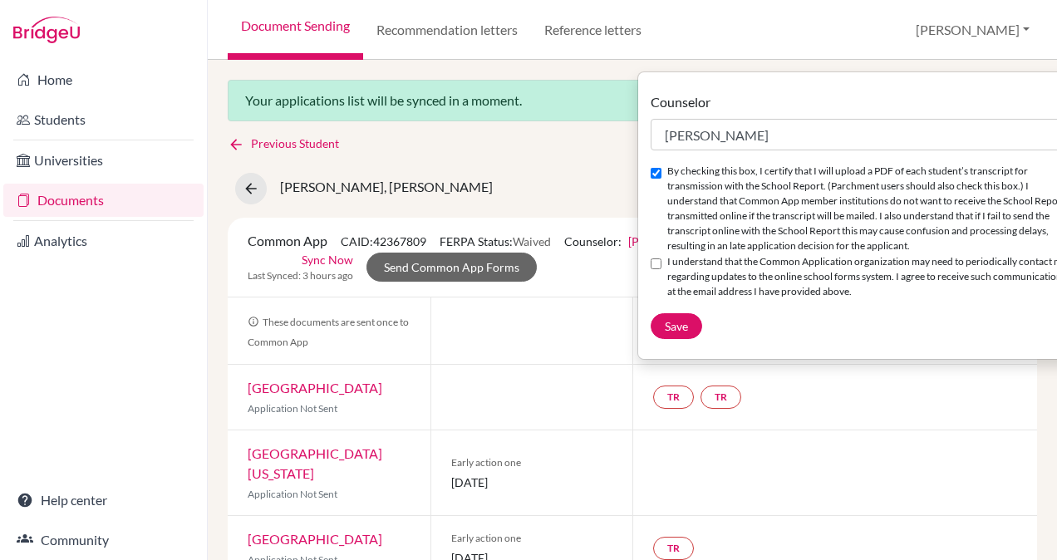
click at [654, 269] on input "I understand that the Common Application organization may need to periodically …" at bounding box center [656, 263] width 11 height 11
checkbox input "true"
click at [686, 333] on span "Save" at bounding box center [676, 326] width 23 height 14
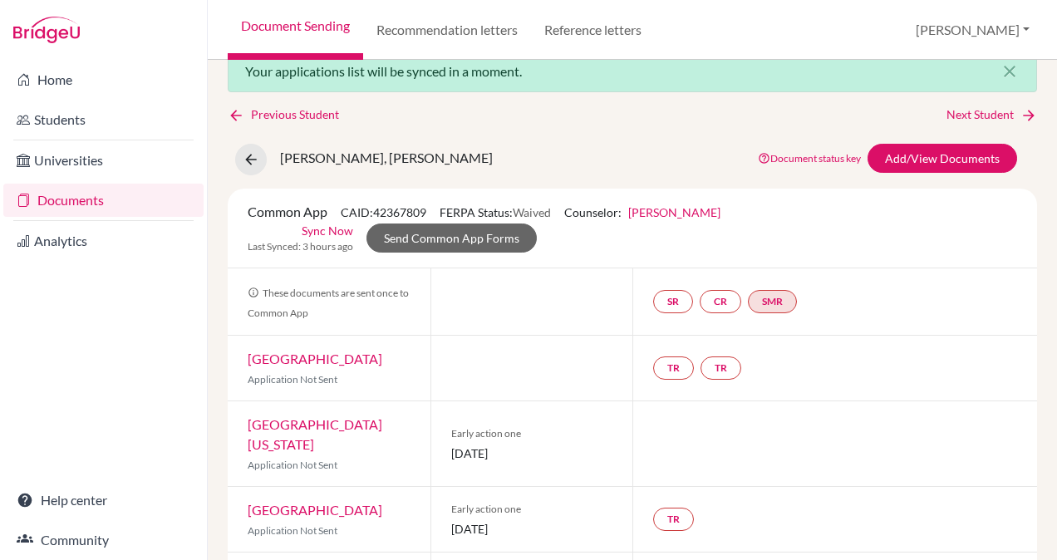
scroll to position [16, 0]
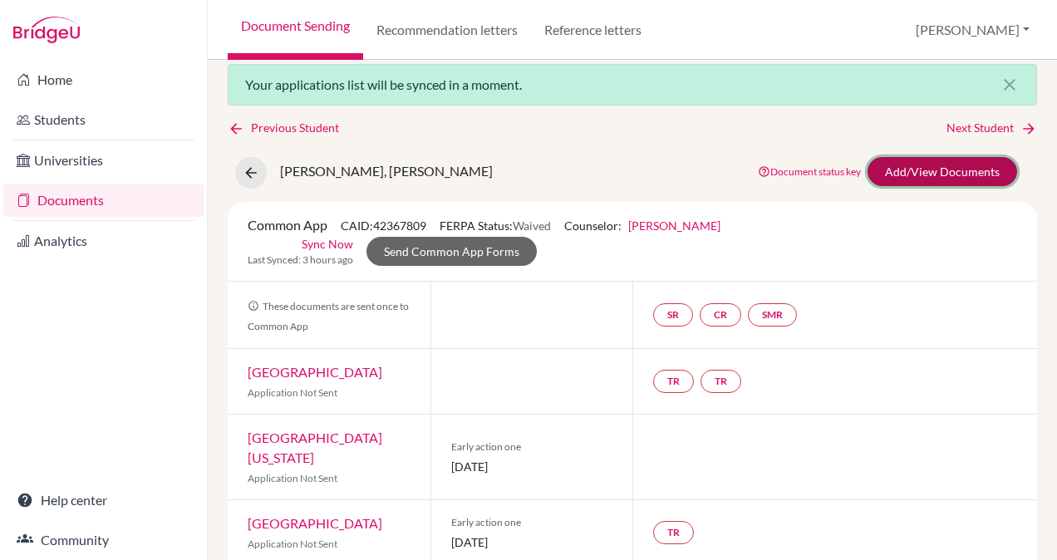
click at [916, 162] on link "Add/View Documents" at bounding box center [943, 171] width 150 height 29
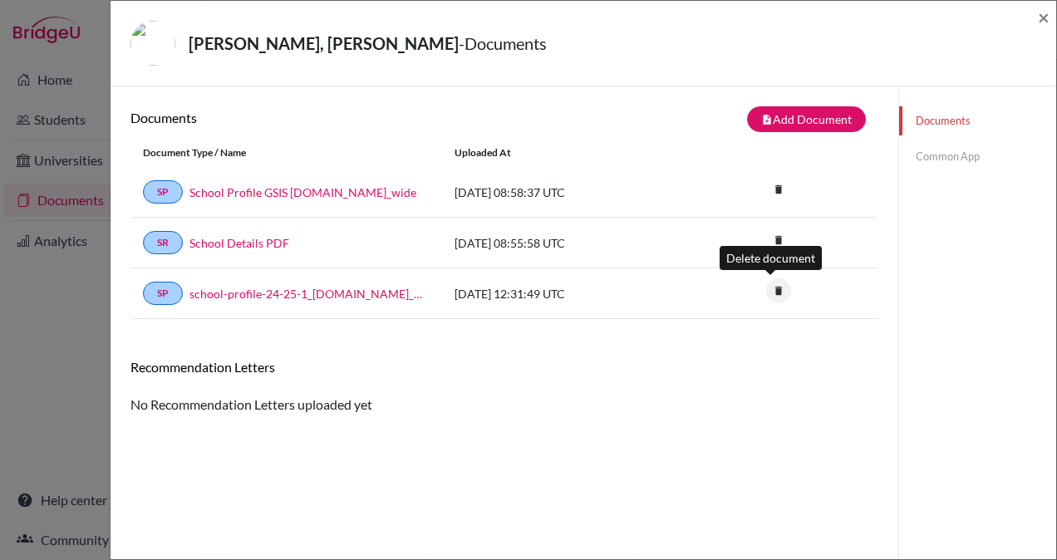
click at [769, 285] on icon "delete" at bounding box center [778, 290] width 25 height 25
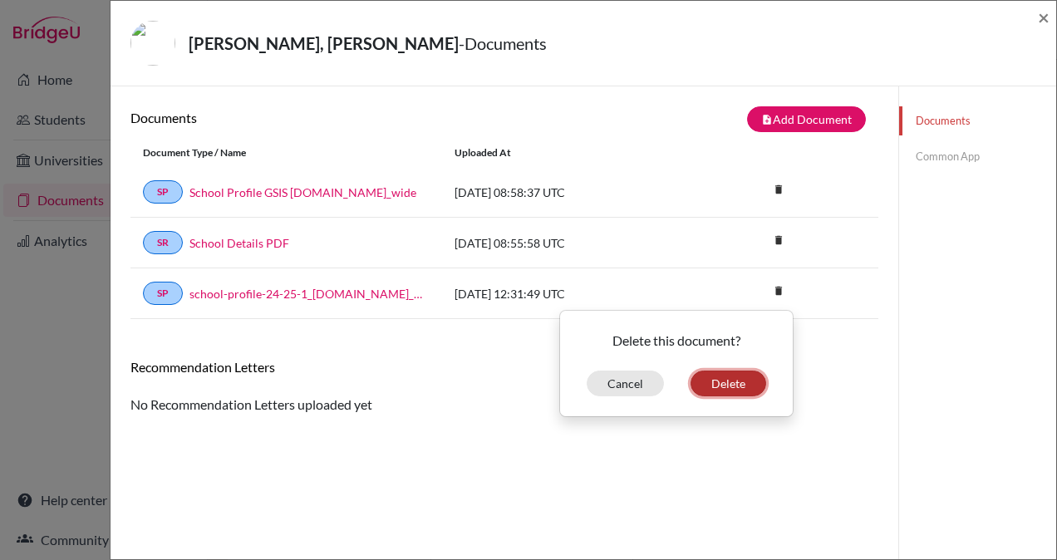
click at [709, 384] on button "Delete" at bounding box center [729, 384] width 76 height 26
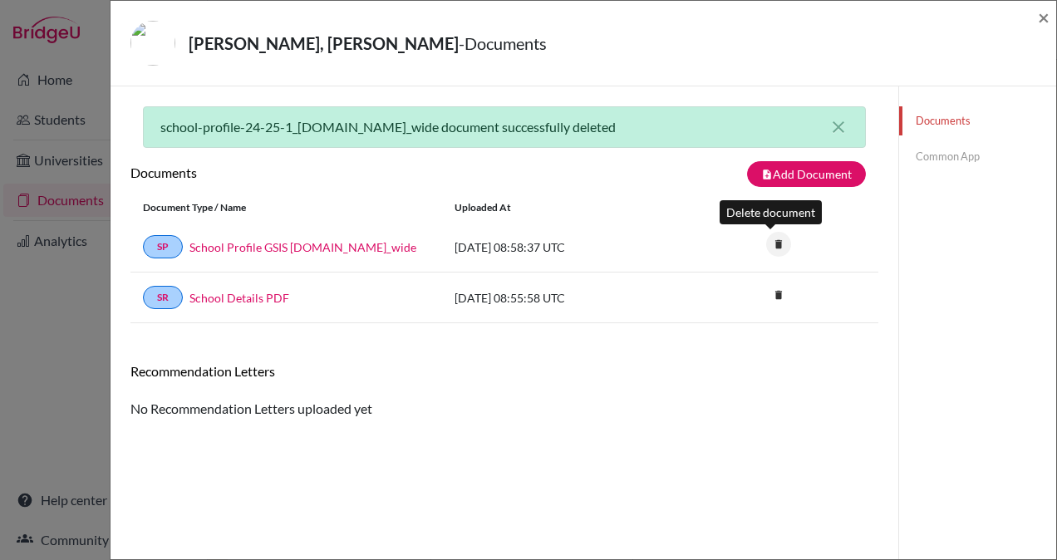
click at [768, 243] on icon "delete" at bounding box center [778, 244] width 25 height 25
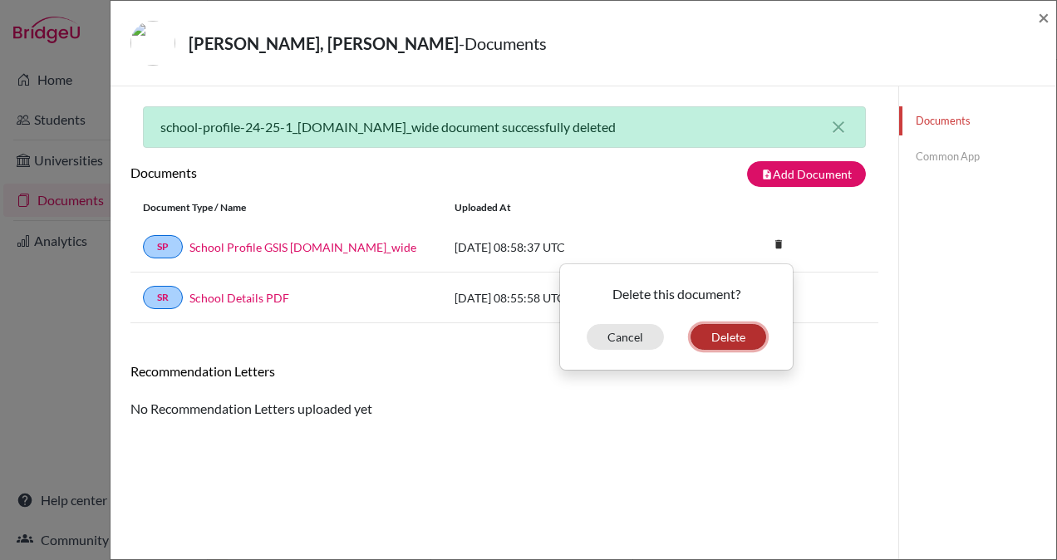
click at [709, 334] on button "Delete" at bounding box center [729, 337] width 76 height 26
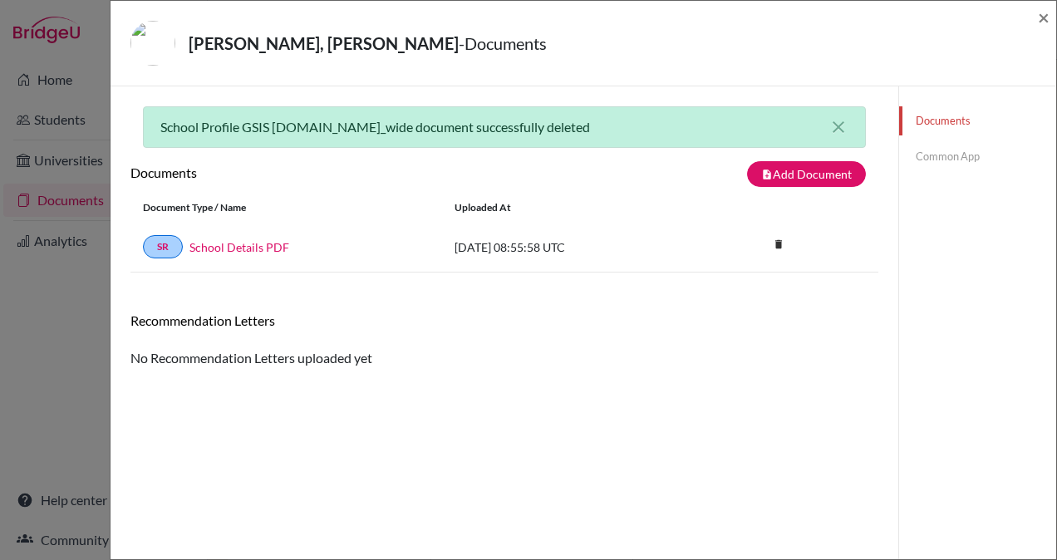
click at [949, 150] on link "Common App" at bounding box center [977, 156] width 157 height 29
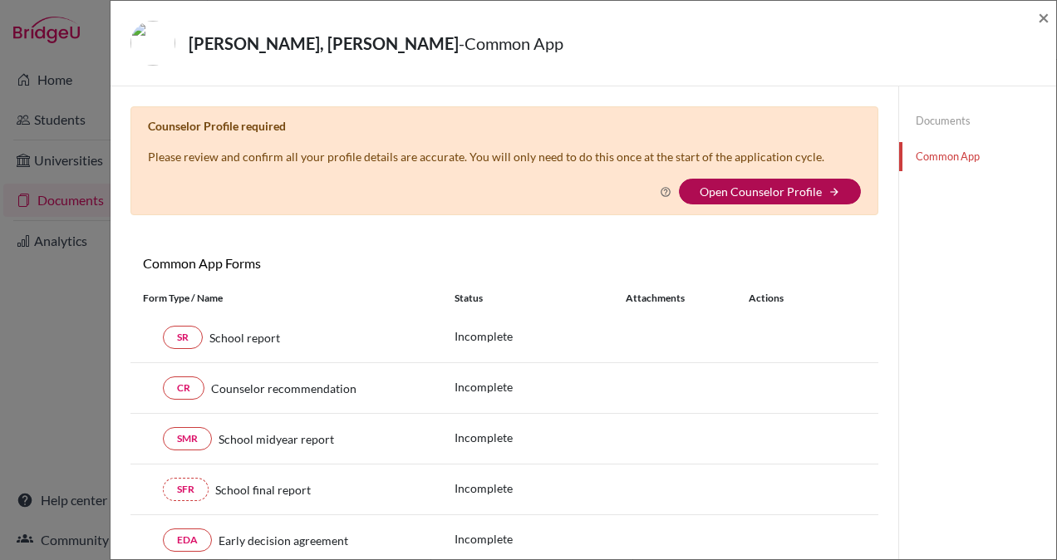
click at [787, 186] on link "Open Counselor Profile" at bounding box center [761, 191] width 122 height 14
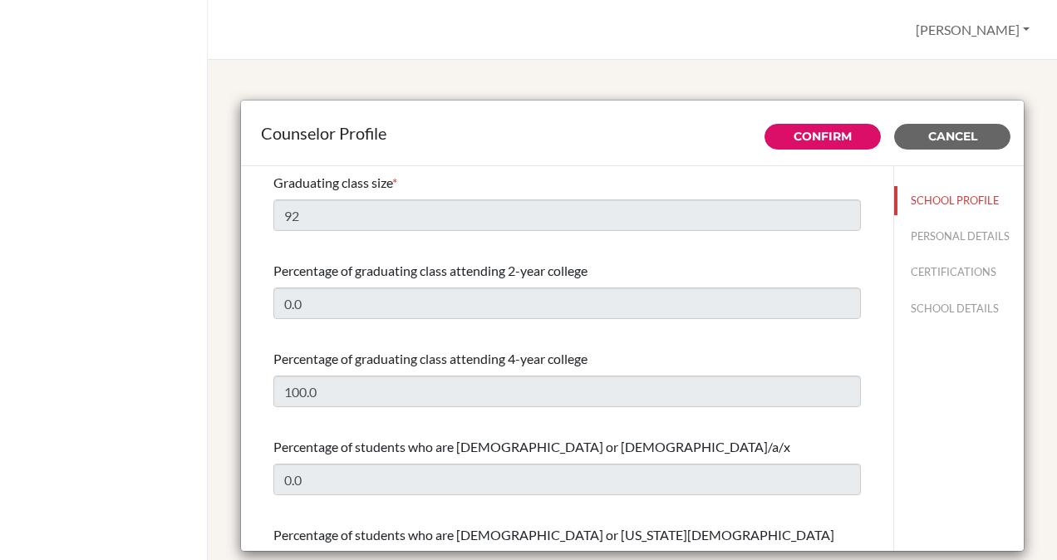
select select "0"
select select "349823"
click at [831, 135] on link "Confirm" at bounding box center [823, 136] width 58 height 15
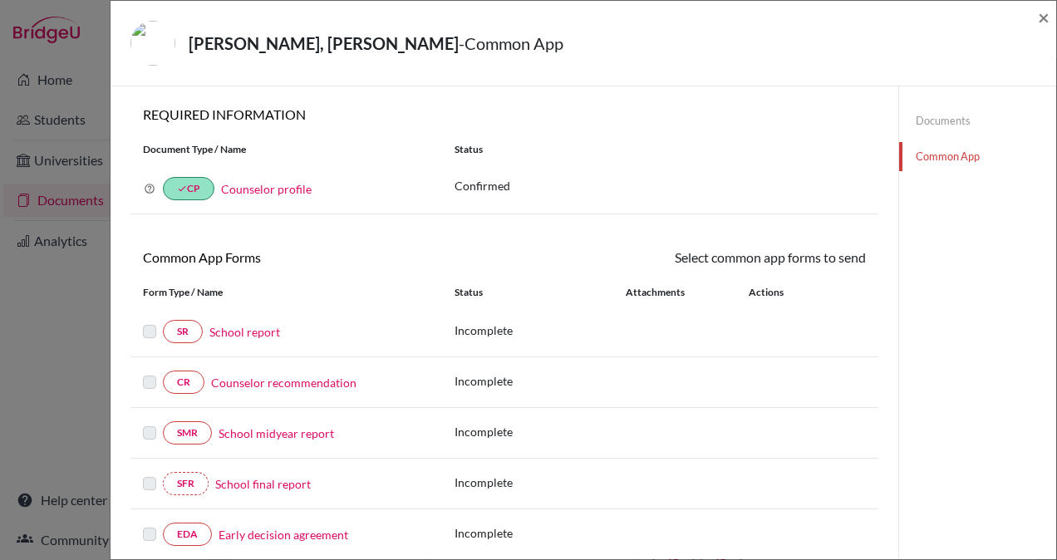
click at [919, 120] on link "Documents" at bounding box center [977, 120] width 157 height 29
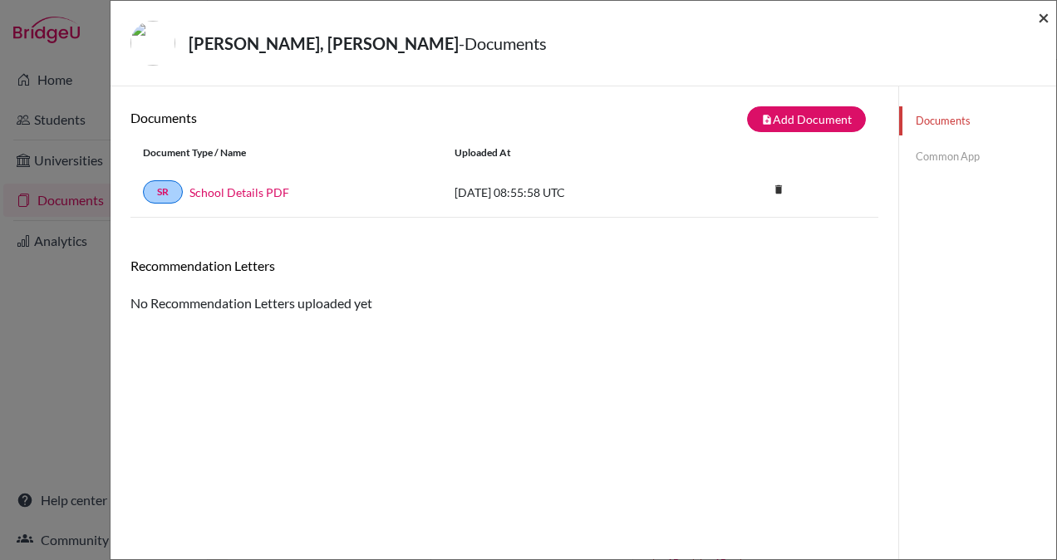
click at [1044, 20] on span "×" at bounding box center [1044, 17] width 12 height 24
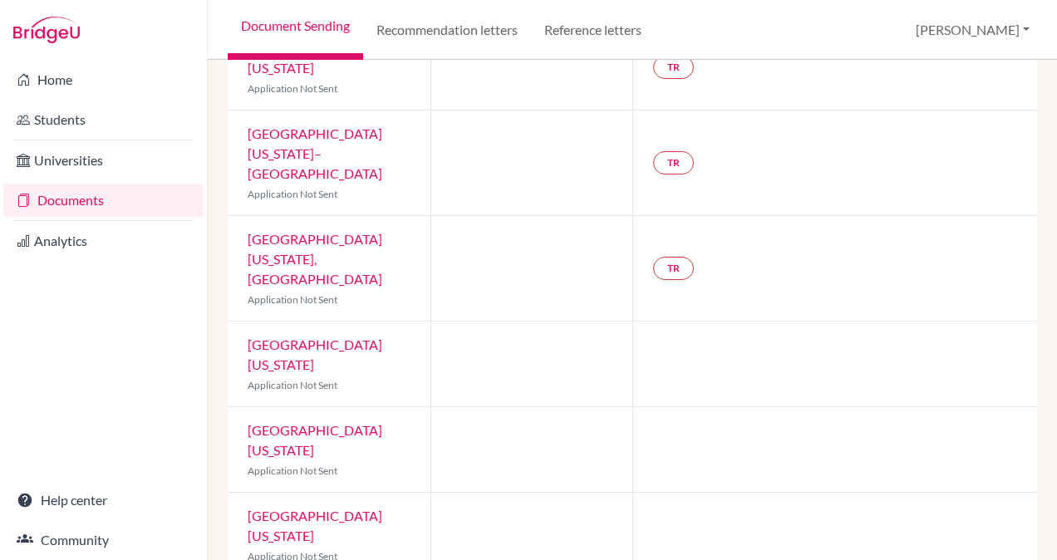
scroll to position [698, 0]
